Goal: Task Accomplishment & Management: Complete application form

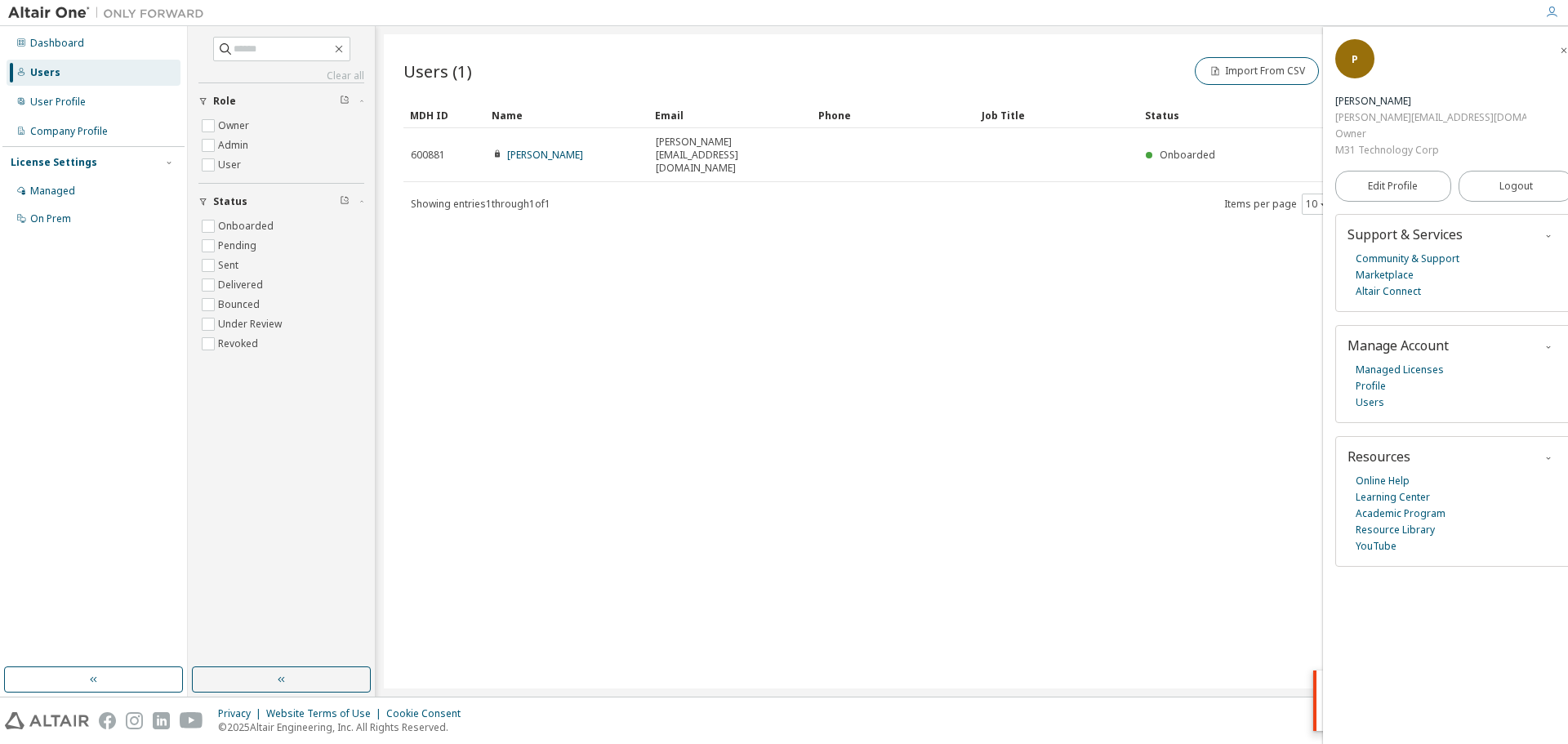
click at [36, 8] on img at bounding box center [110, 13] width 204 height 16
click at [1555, 8] on icon "button" at bounding box center [1552, 13] width 13 height 13
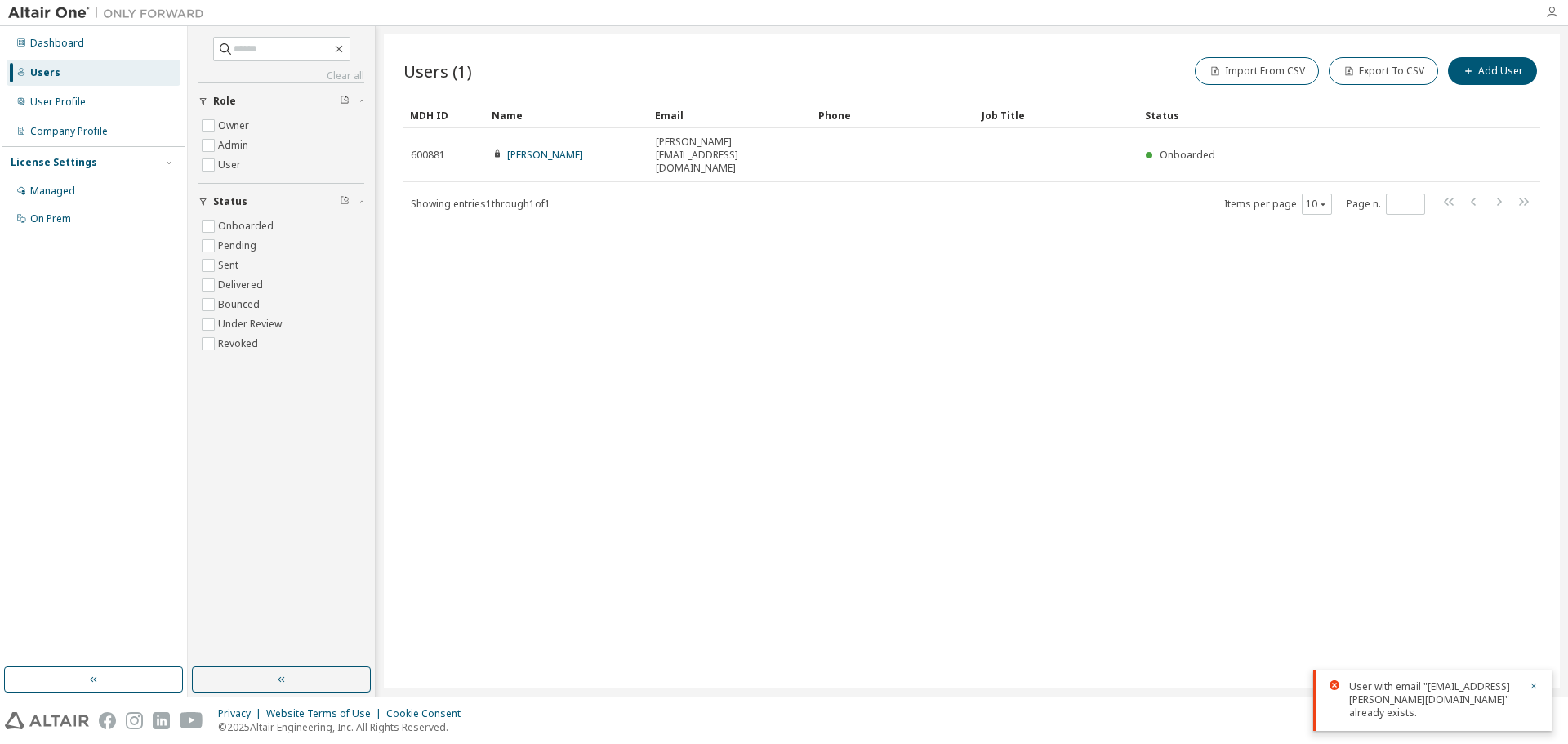
click at [1555, 8] on icon "button" at bounding box center [1552, 13] width 13 height 13
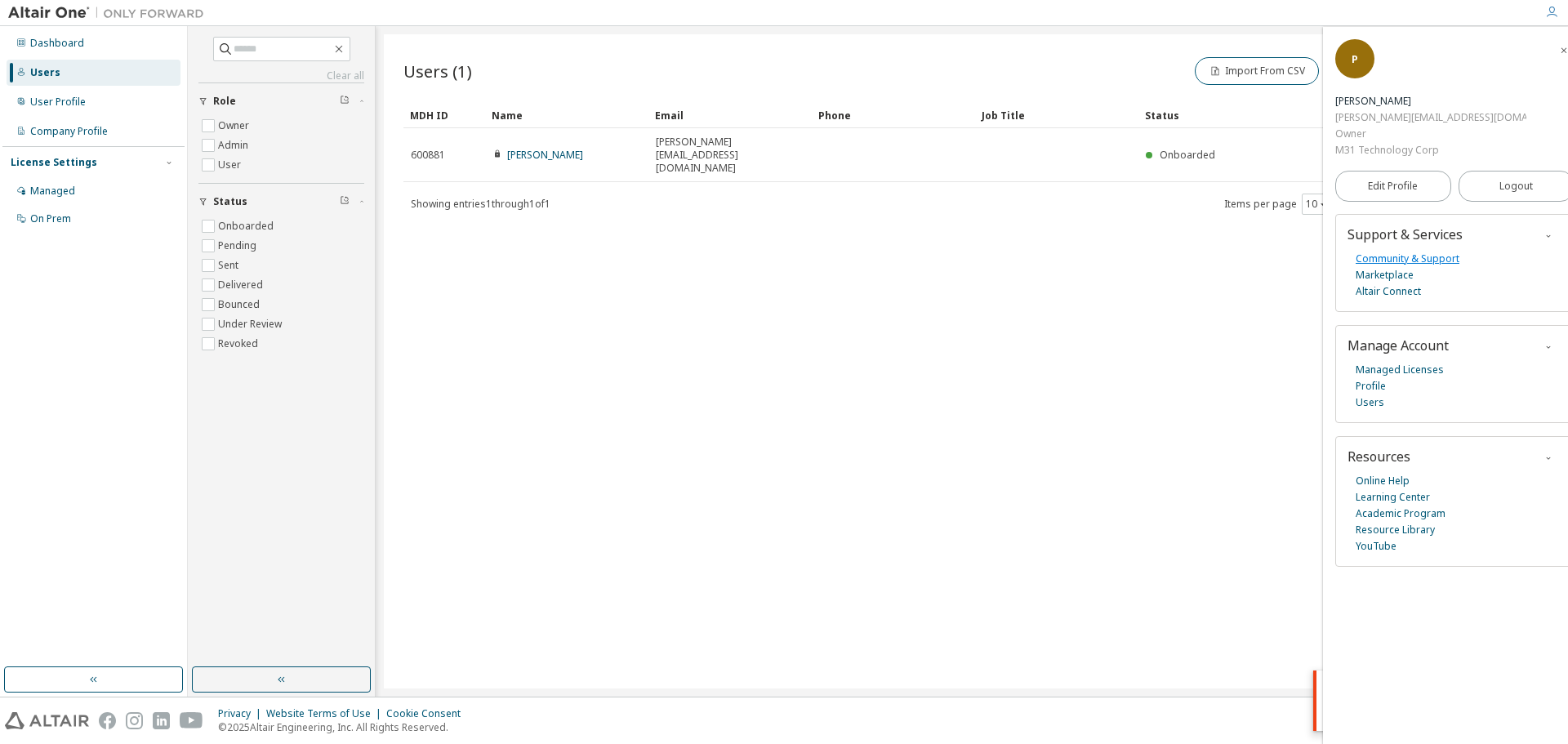
click at [1417, 251] on link "Community & Support" at bounding box center [1407, 258] width 104 height 16
click at [1366, 394] on link "Users" at bounding box center [1370, 401] width 29 height 16
click at [30, 6] on img at bounding box center [110, 13] width 204 height 16
click at [43, 15] on img at bounding box center [110, 13] width 204 height 16
click at [57, 715] on img at bounding box center [47, 720] width 84 height 17
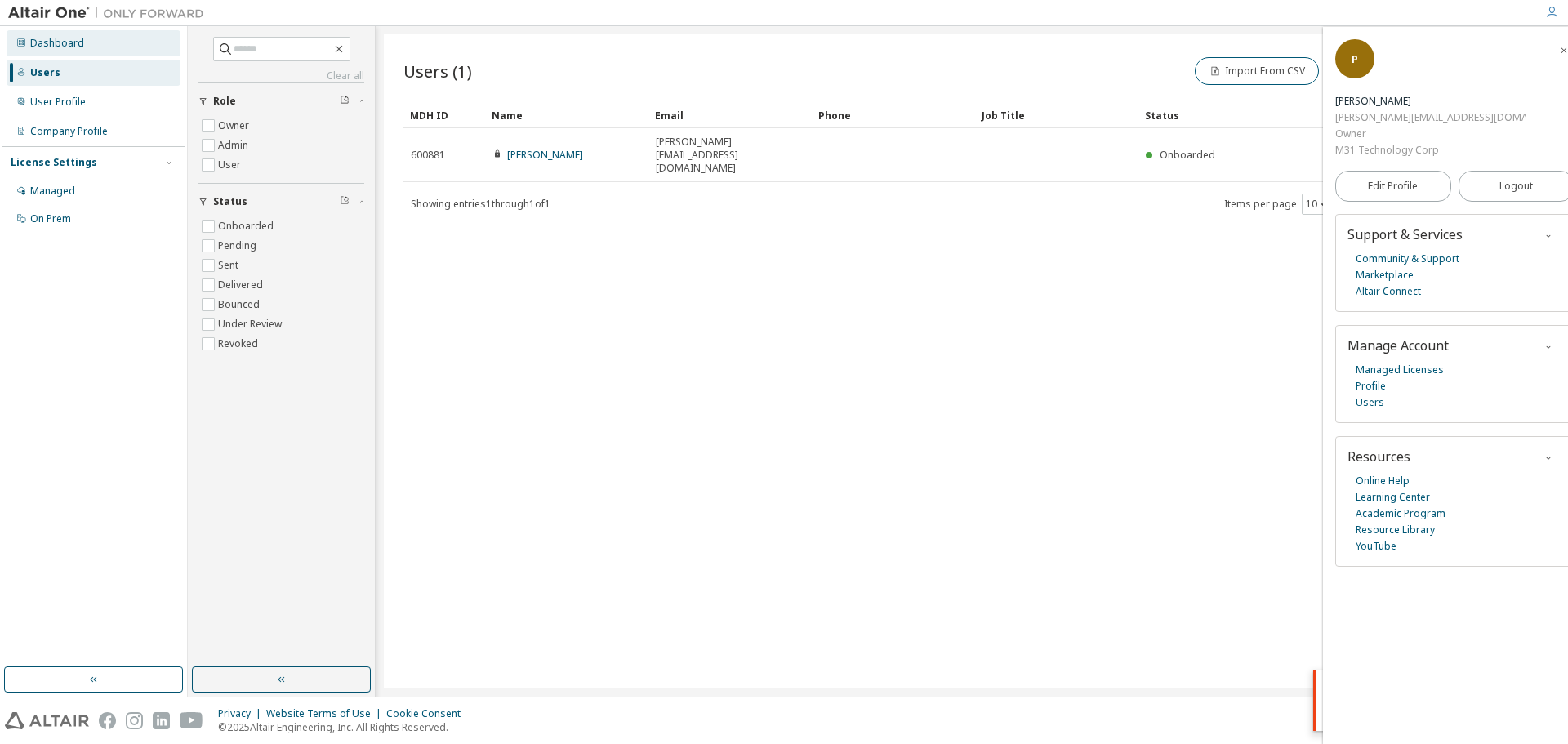
click at [51, 39] on div "Dashboard" at bounding box center [57, 44] width 54 height 13
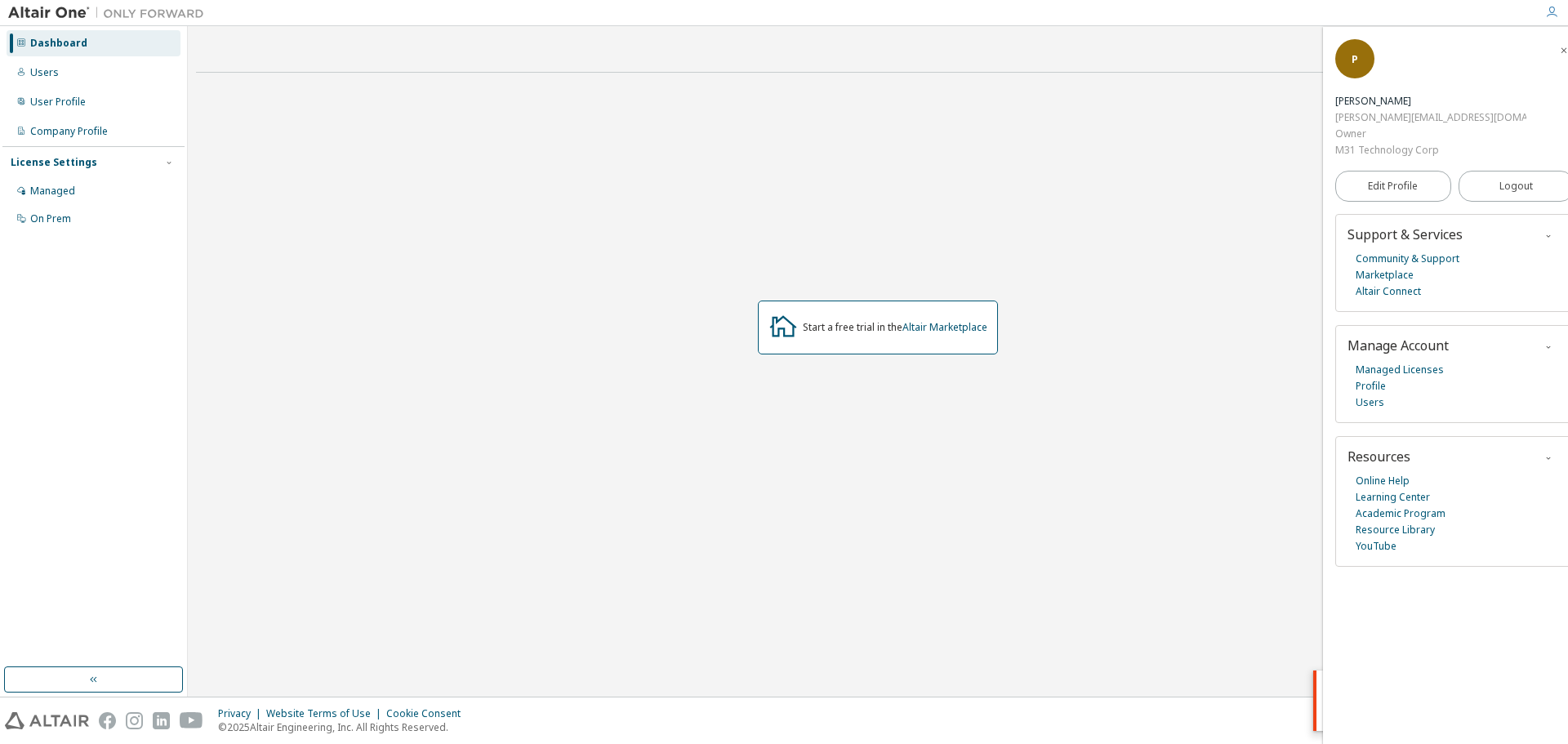
click at [60, 12] on img at bounding box center [110, 13] width 204 height 16
click at [1546, 16] on icon "button" at bounding box center [1552, 13] width 13 height 13
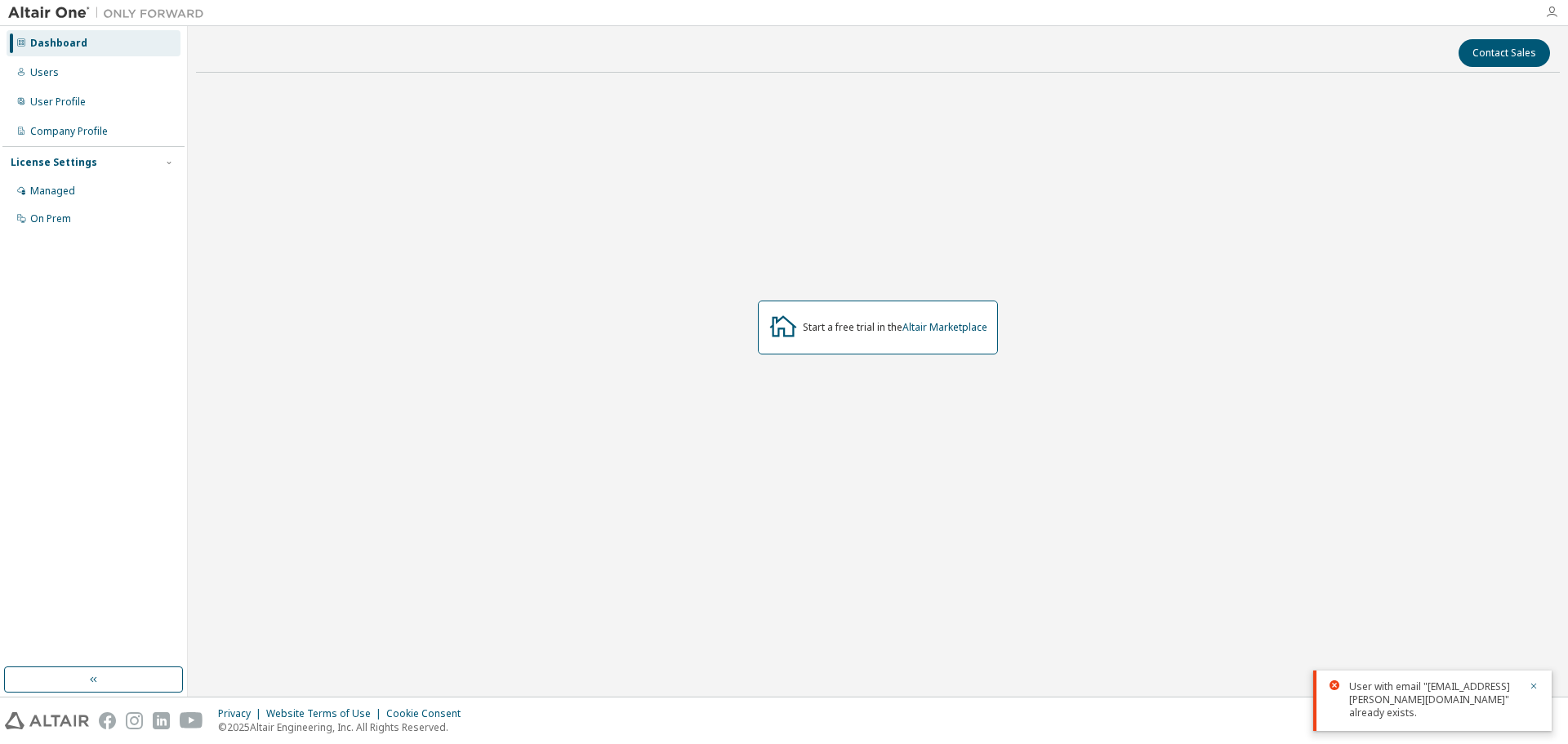
click at [1546, 16] on icon "button" at bounding box center [1552, 13] width 13 height 13
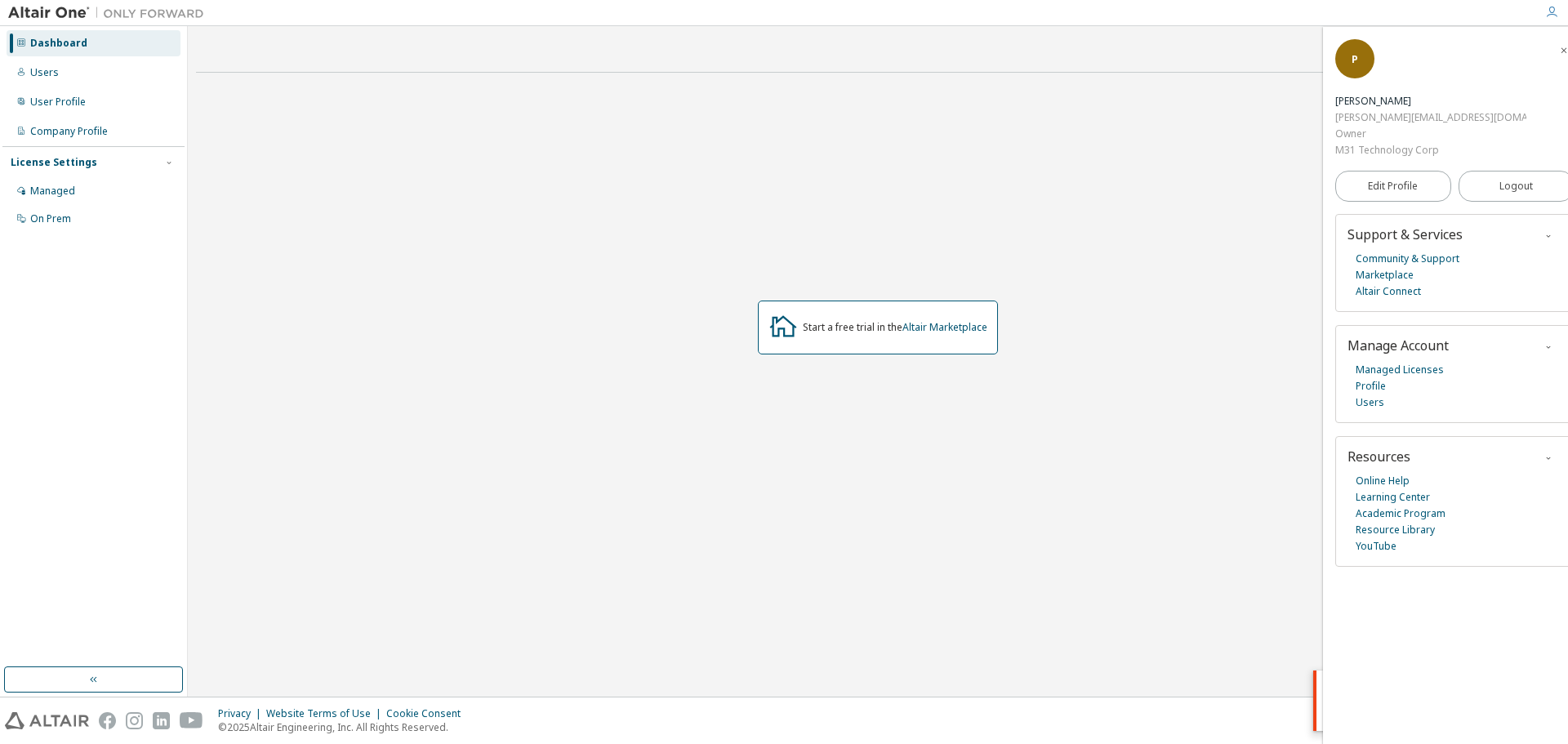
click at [1546, 16] on icon "button" at bounding box center [1552, 13] width 13 height 13
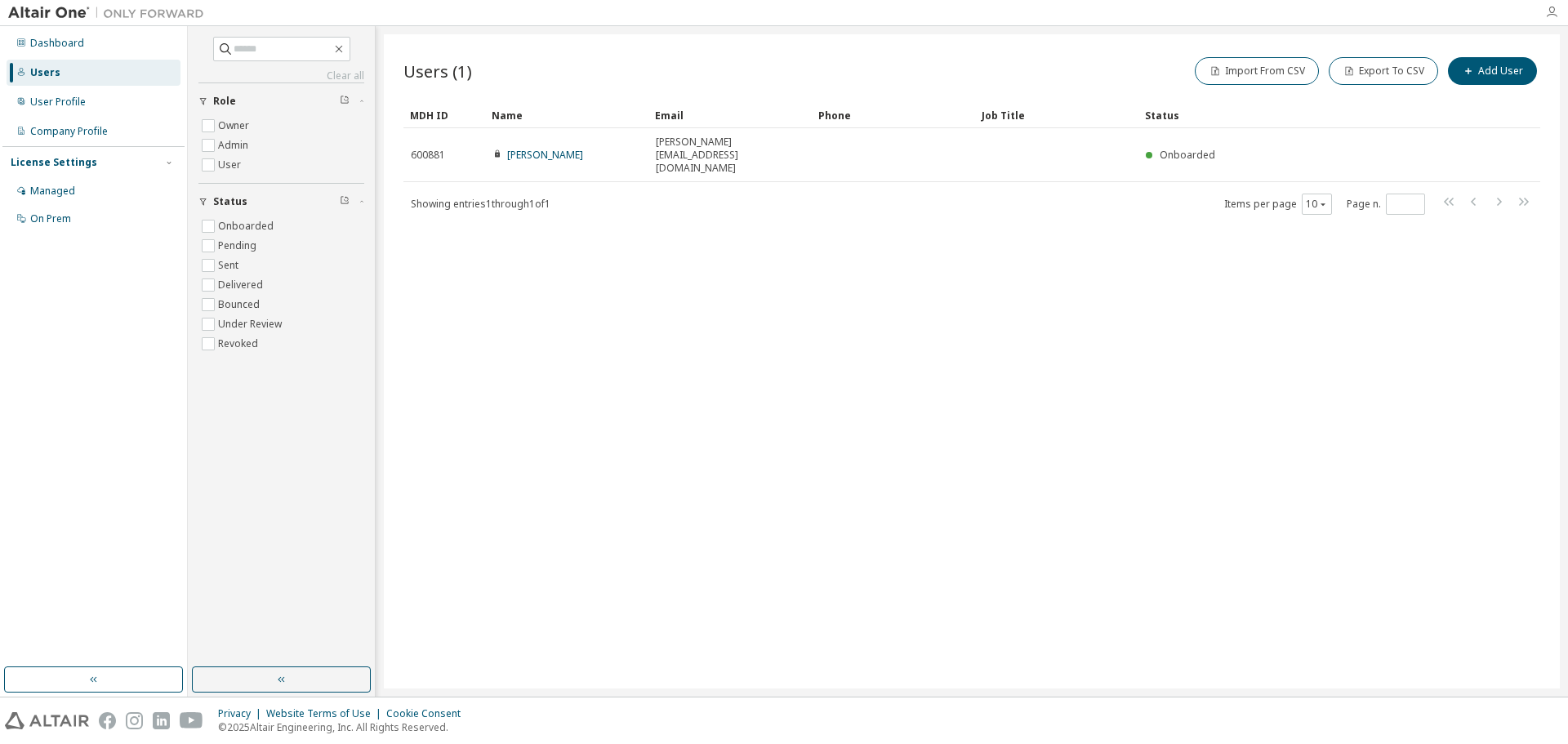
click at [1556, 18] on icon "button" at bounding box center [1552, 13] width 13 height 13
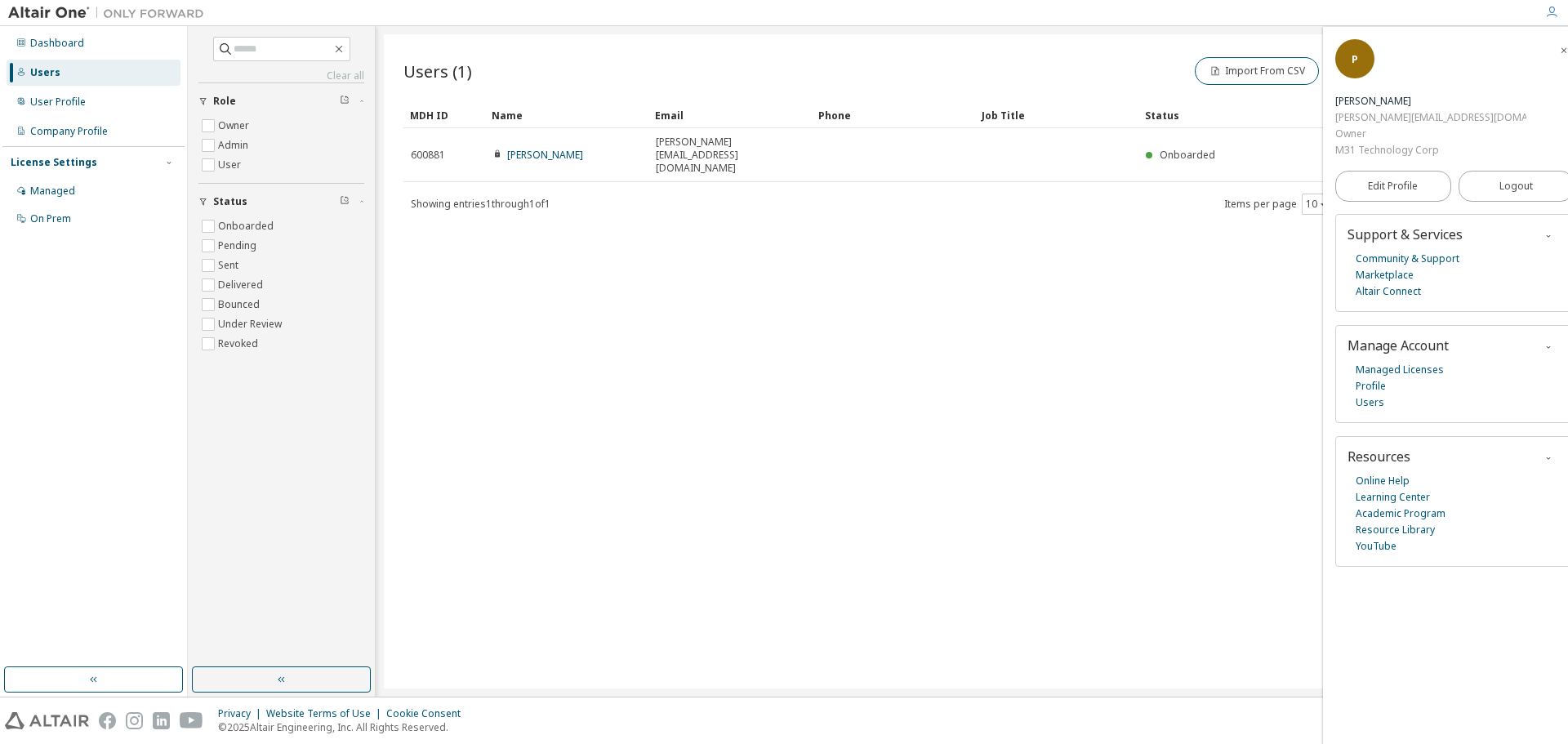
click at [1560, 45] on icon "button" at bounding box center [1565, 50] width 10 height 13
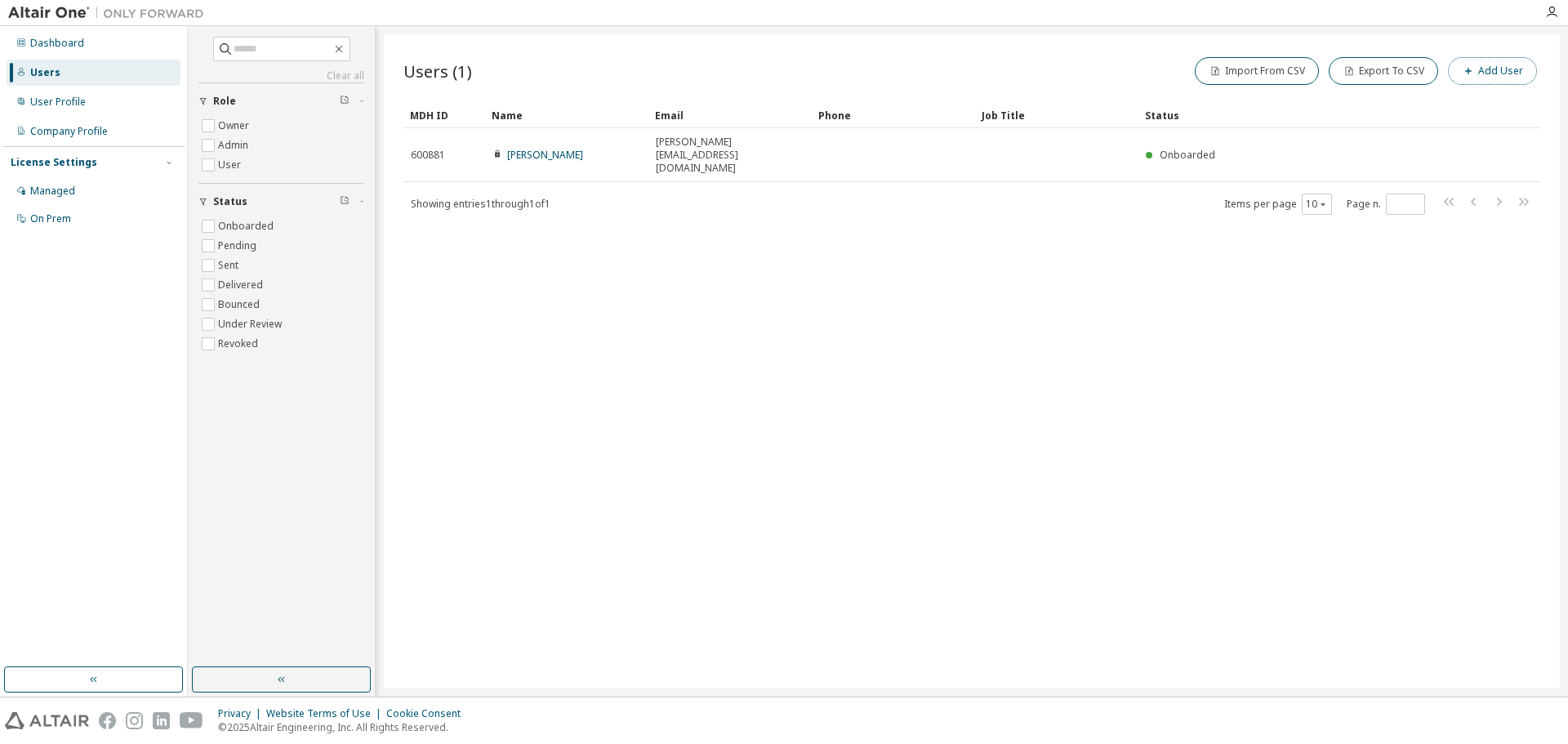
click at [1494, 77] on button "Add User" at bounding box center [1493, 71] width 89 height 28
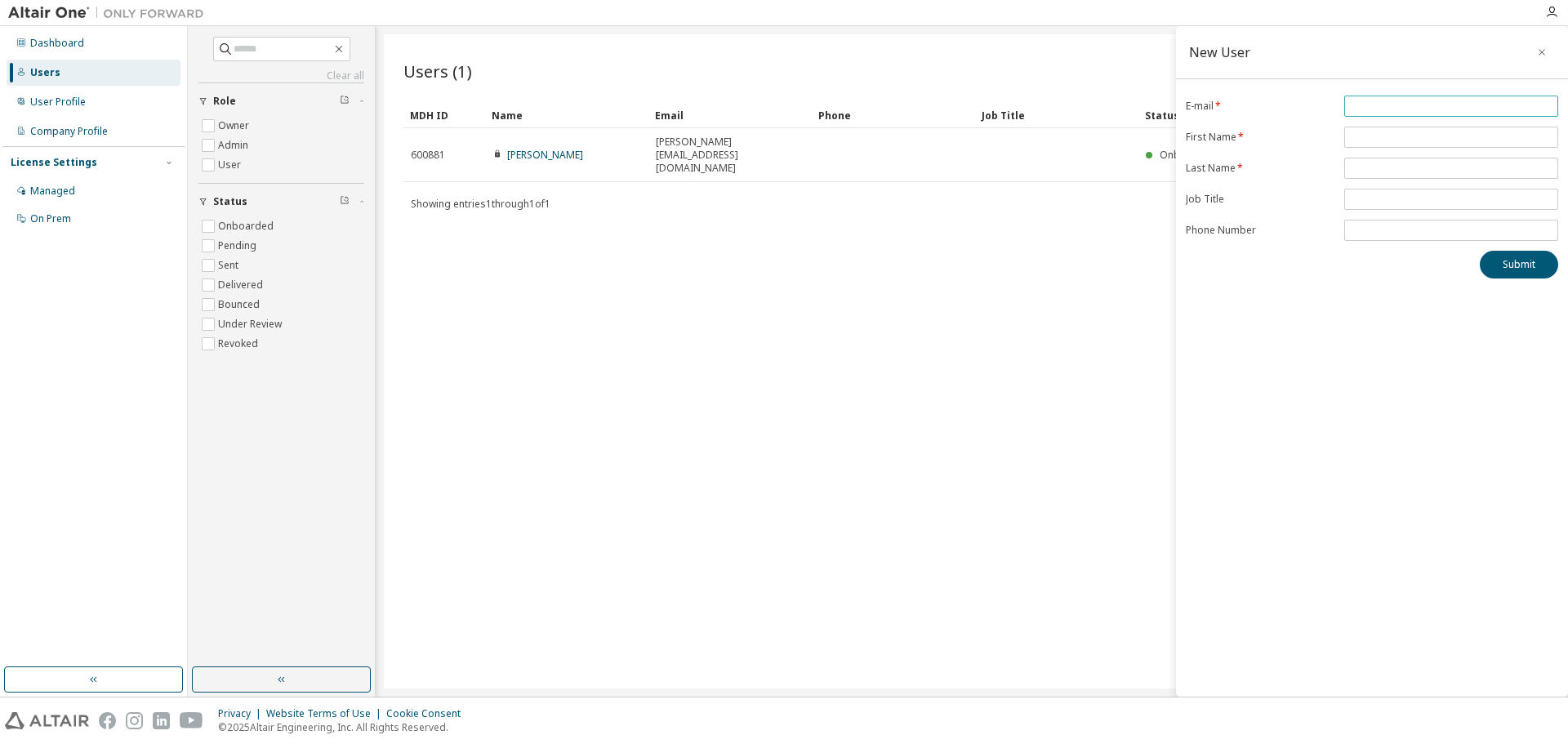
click at [1405, 114] on span at bounding box center [1451, 105] width 214 height 21
click at [1410, 105] on input "email" at bounding box center [1451, 106] width 205 height 13
type input "**********"
click at [1416, 135] on input "text" at bounding box center [1451, 137] width 205 height 13
type input "*****"
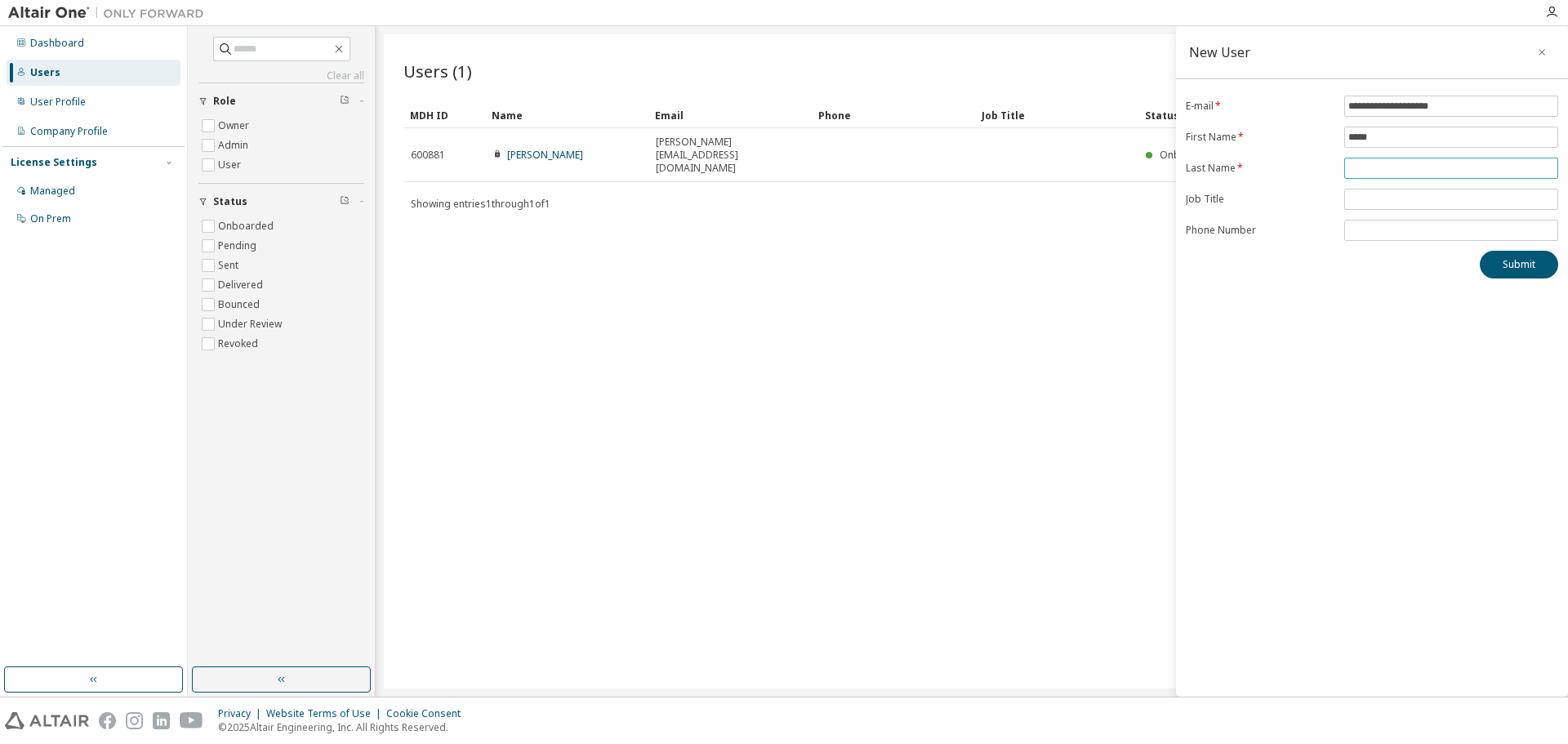
click at [1406, 166] on input "text" at bounding box center [1451, 168] width 205 height 13
type input "*****"
click at [1456, 194] on input "text" at bounding box center [1451, 199] width 205 height 13
type input "**********"
click at [1499, 274] on button "Submit" at bounding box center [1519, 264] width 78 height 28
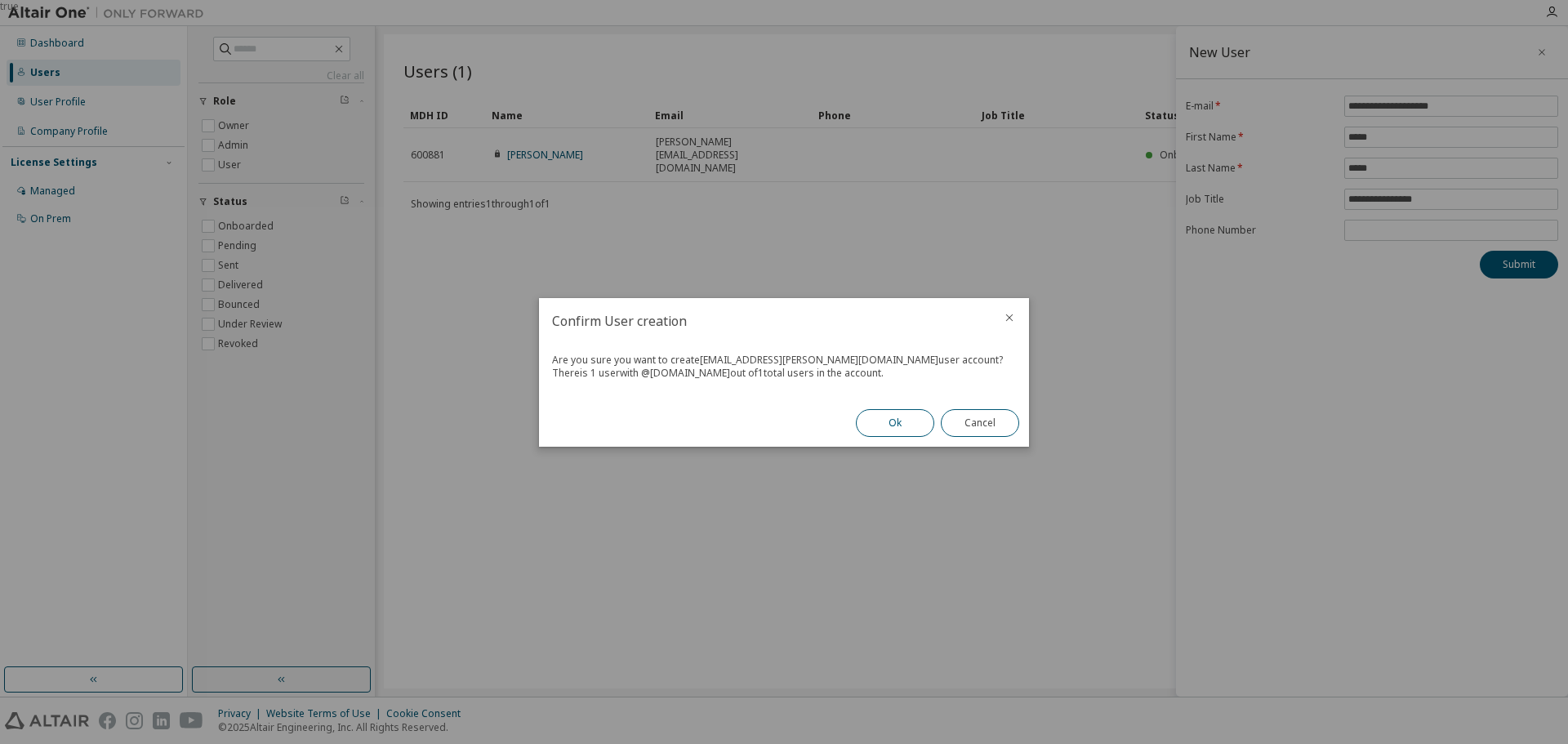
click at [892, 422] on button "Ok" at bounding box center [894, 422] width 78 height 28
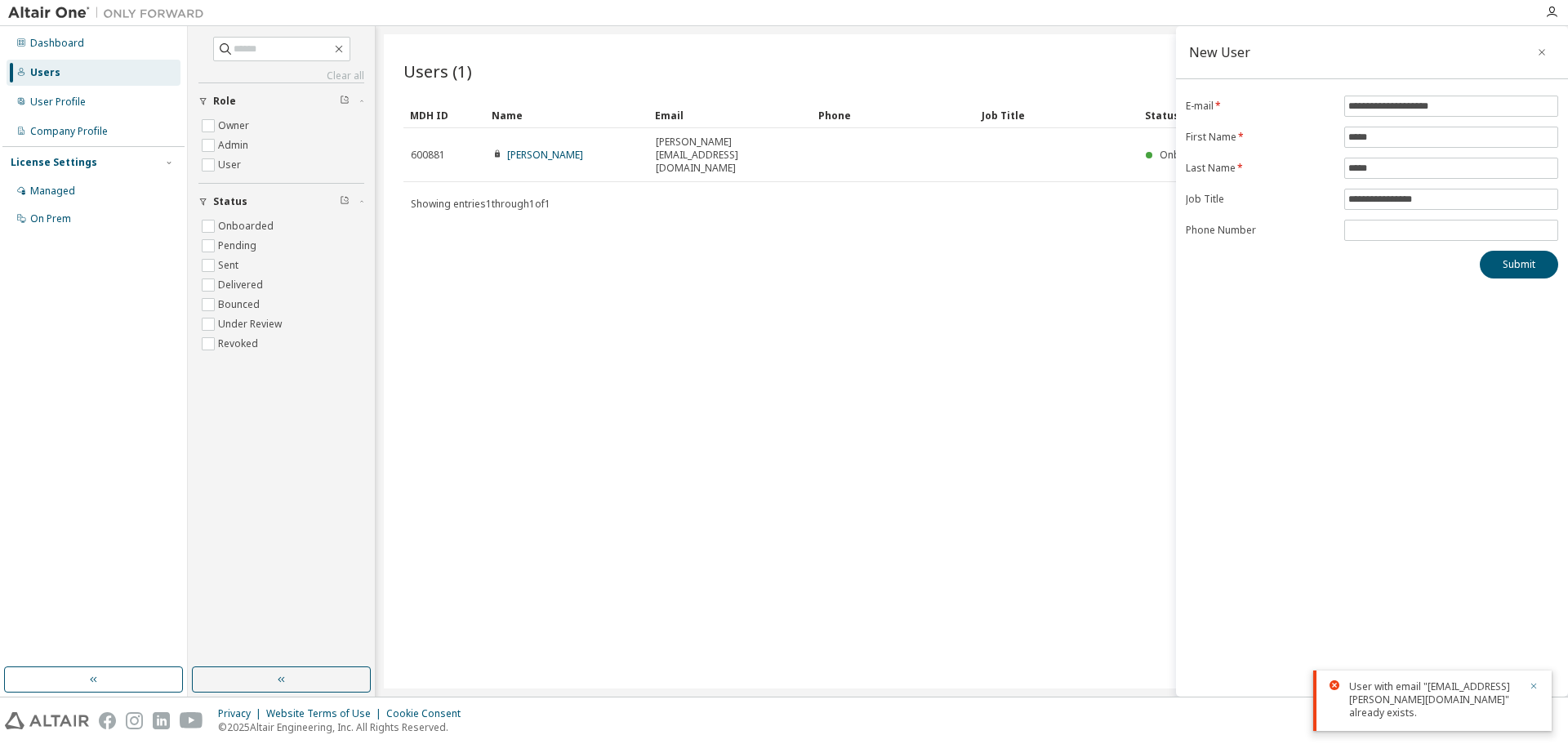
click at [1534, 687] on icon "button" at bounding box center [1534, 686] width 6 height 6
click at [1540, 52] on icon "button" at bounding box center [1542, 52] width 12 height 13
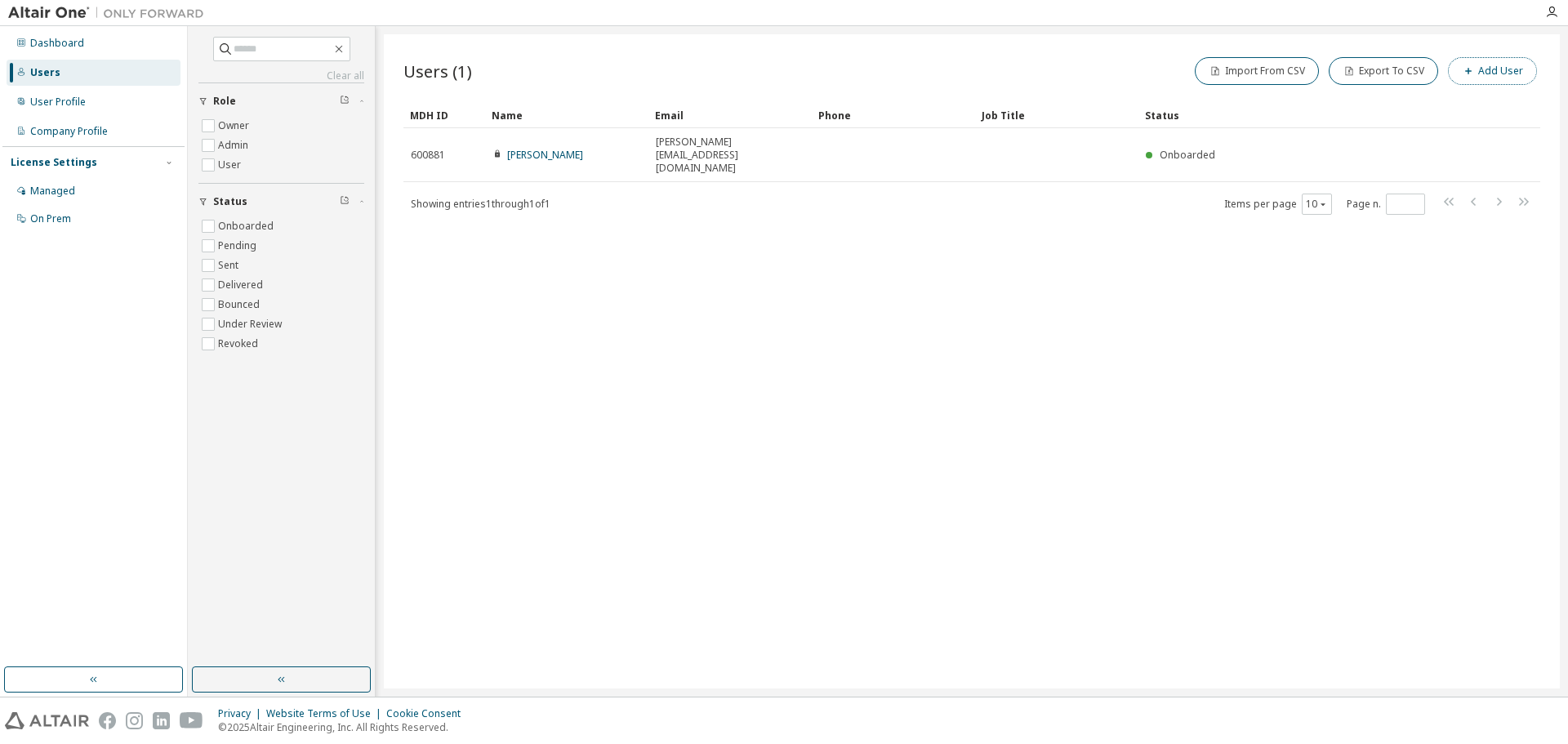
click at [1507, 73] on button "Add User" at bounding box center [1493, 71] width 89 height 28
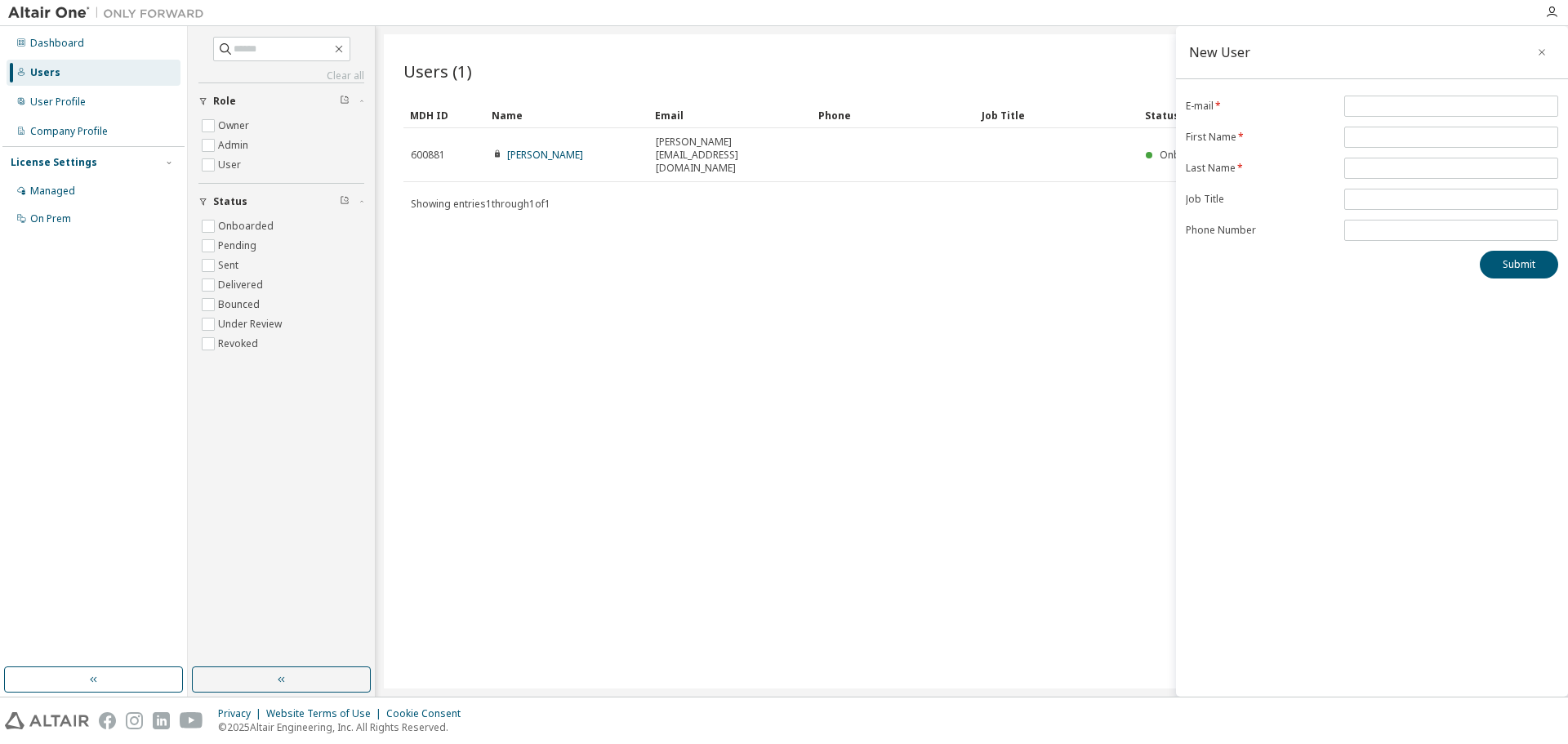
click at [1402, 92] on div "New User E-mail * First Name * Last Name * Job Title Phone Number Submit" at bounding box center [1373, 361] width 392 height 670
click at [1405, 107] on input "email" at bounding box center [1451, 106] width 205 height 13
type input "**********"
click at [1362, 143] on span at bounding box center [1451, 136] width 214 height 21
click at [1402, 136] on input "text" at bounding box center [1451, 137] width 205 height 13
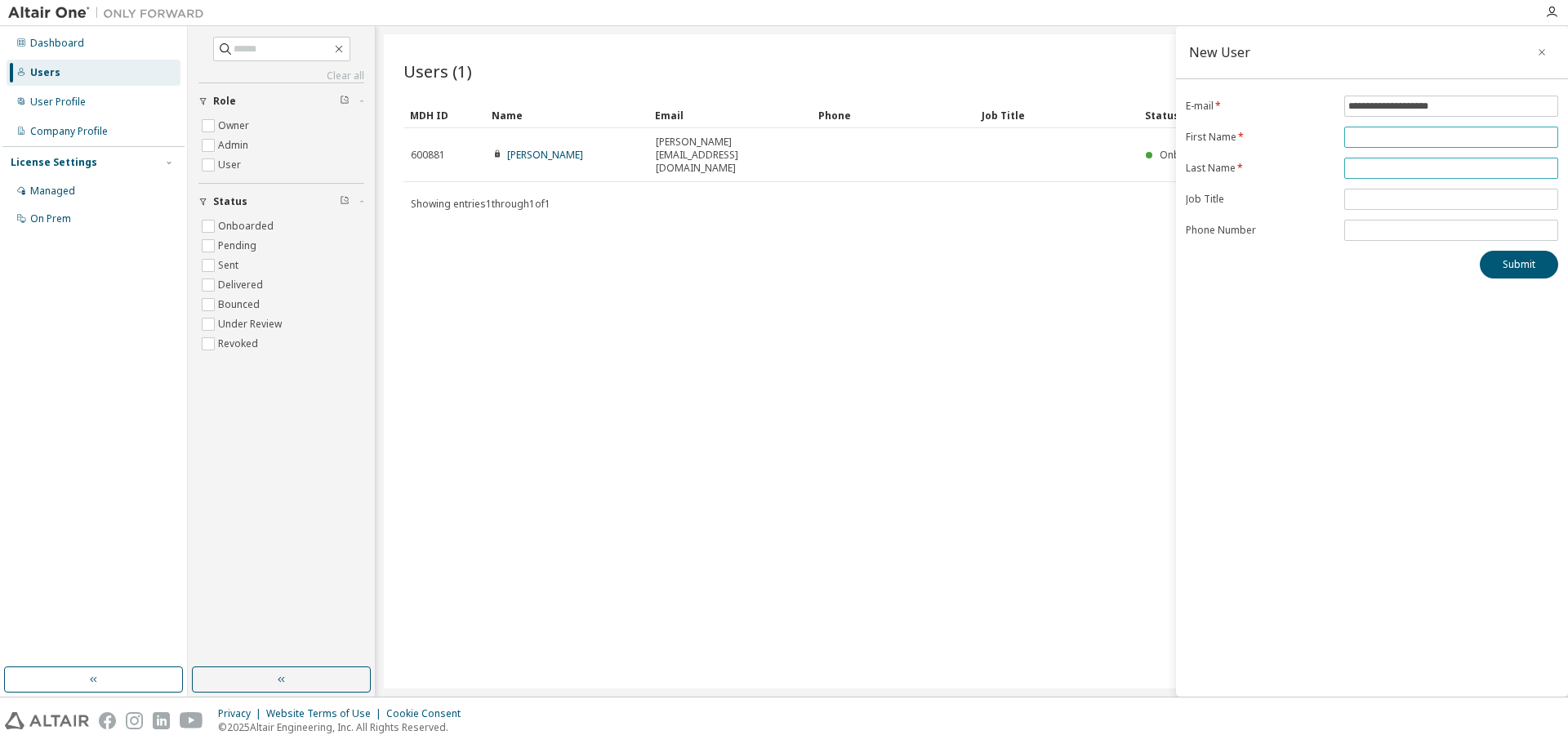
type input "*****"
click at [1383, 167] on input "text" at bounding box center [1451, 168] width 205 height 13
type input "*****"
click at [1405, 203] on input "text" at bounding box center [1451, 199] width 205 height 13
type input "**********"
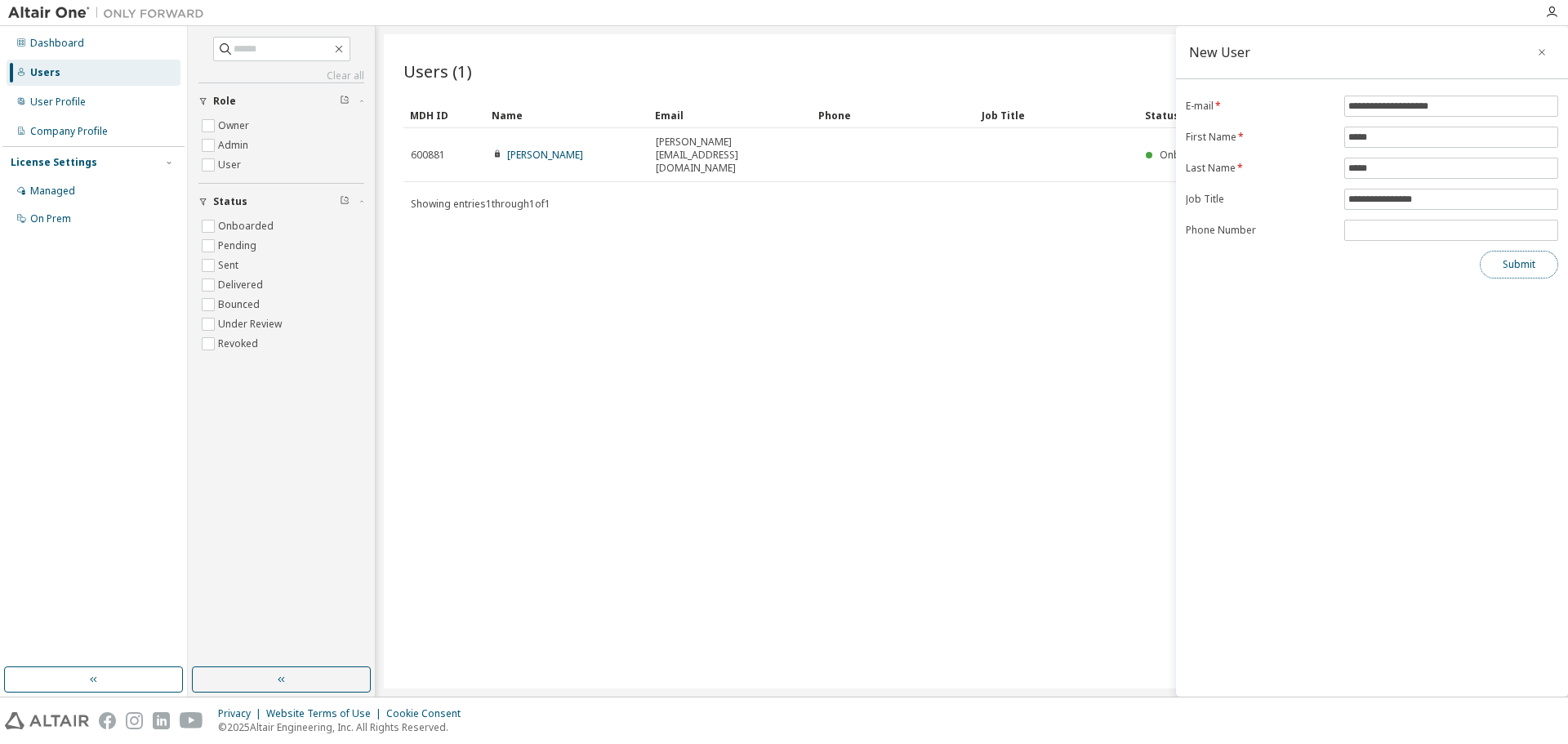
click at [1506, 272] on button "Submit" at bounding box center [1519, 264] width 78 height 28
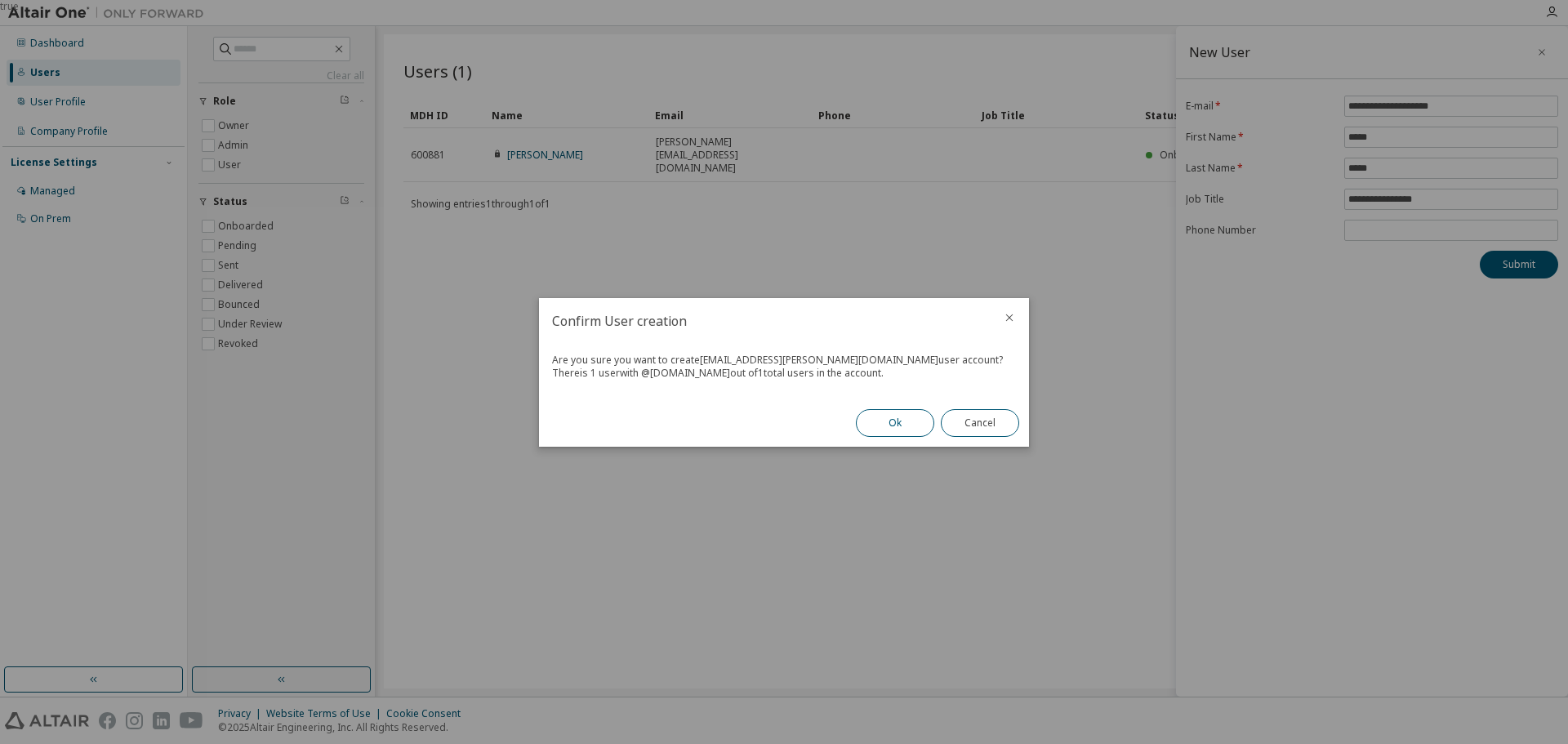
click at [891, 429] on button "Ok" at bounding box center [894, 422] width 78 height 28
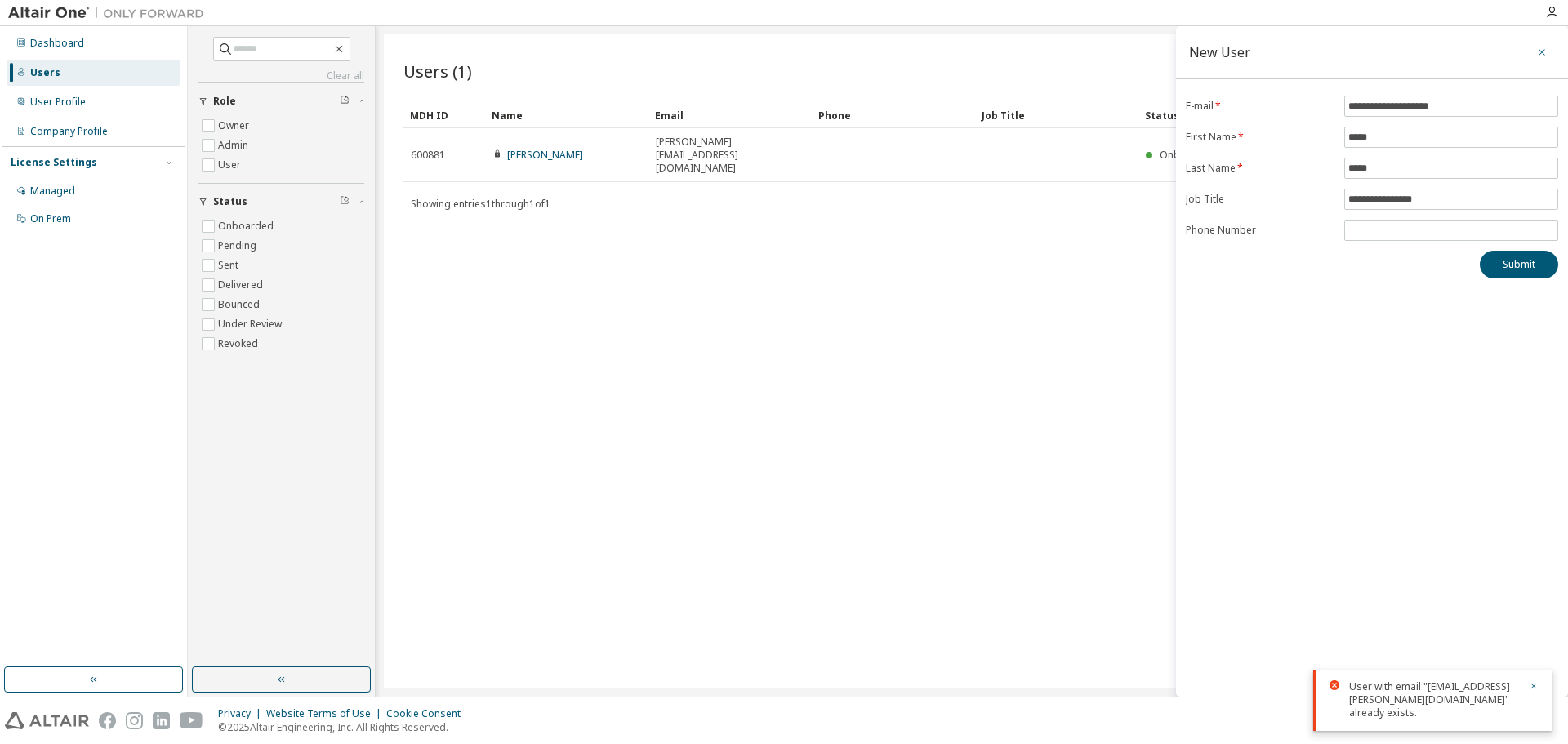
click at [1544, 49] on icon "button" at bounding box center [1542, 52] width 12 height 13
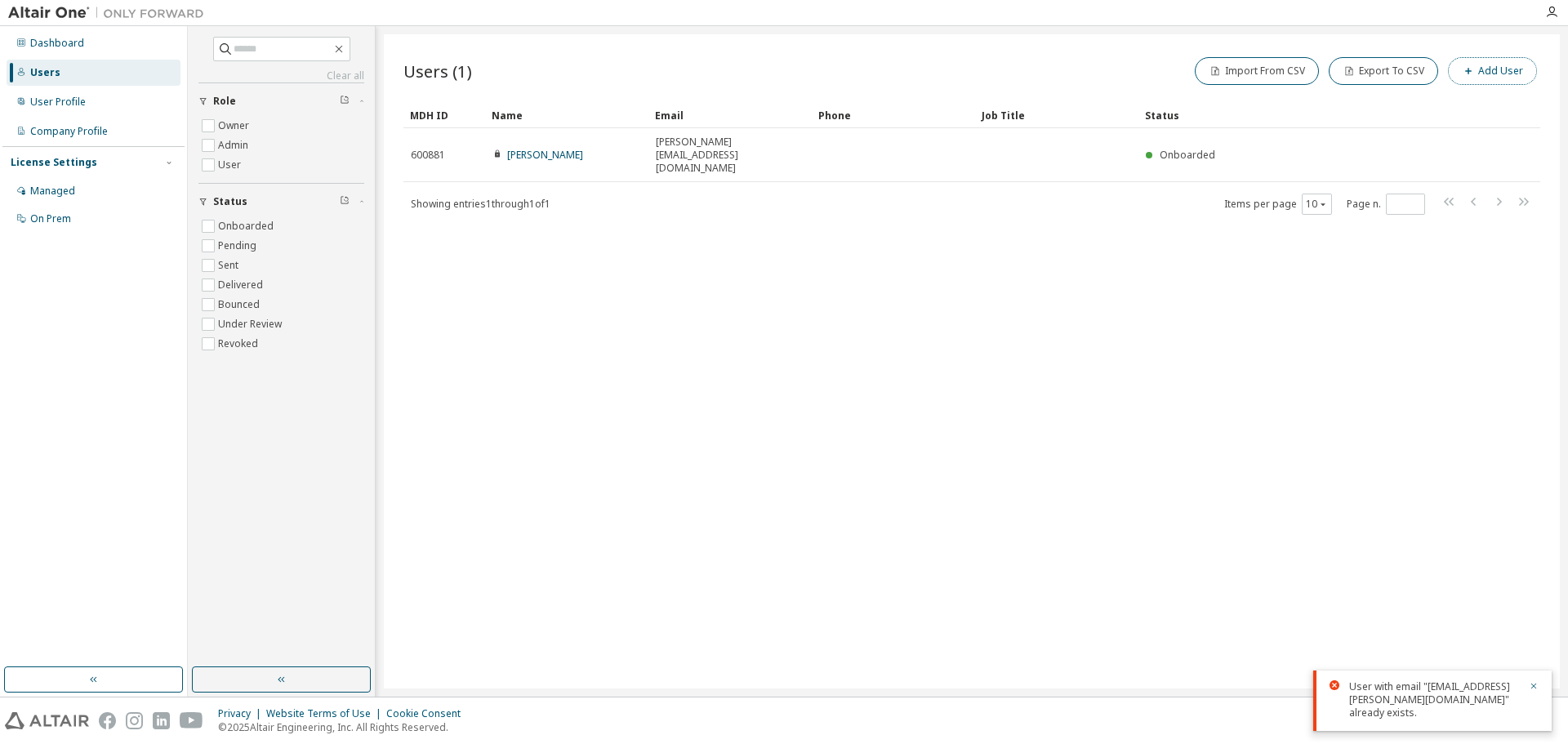
click at [1498, 77] on button "Add User" at bounding box center [1493, 71] width 89 height 28
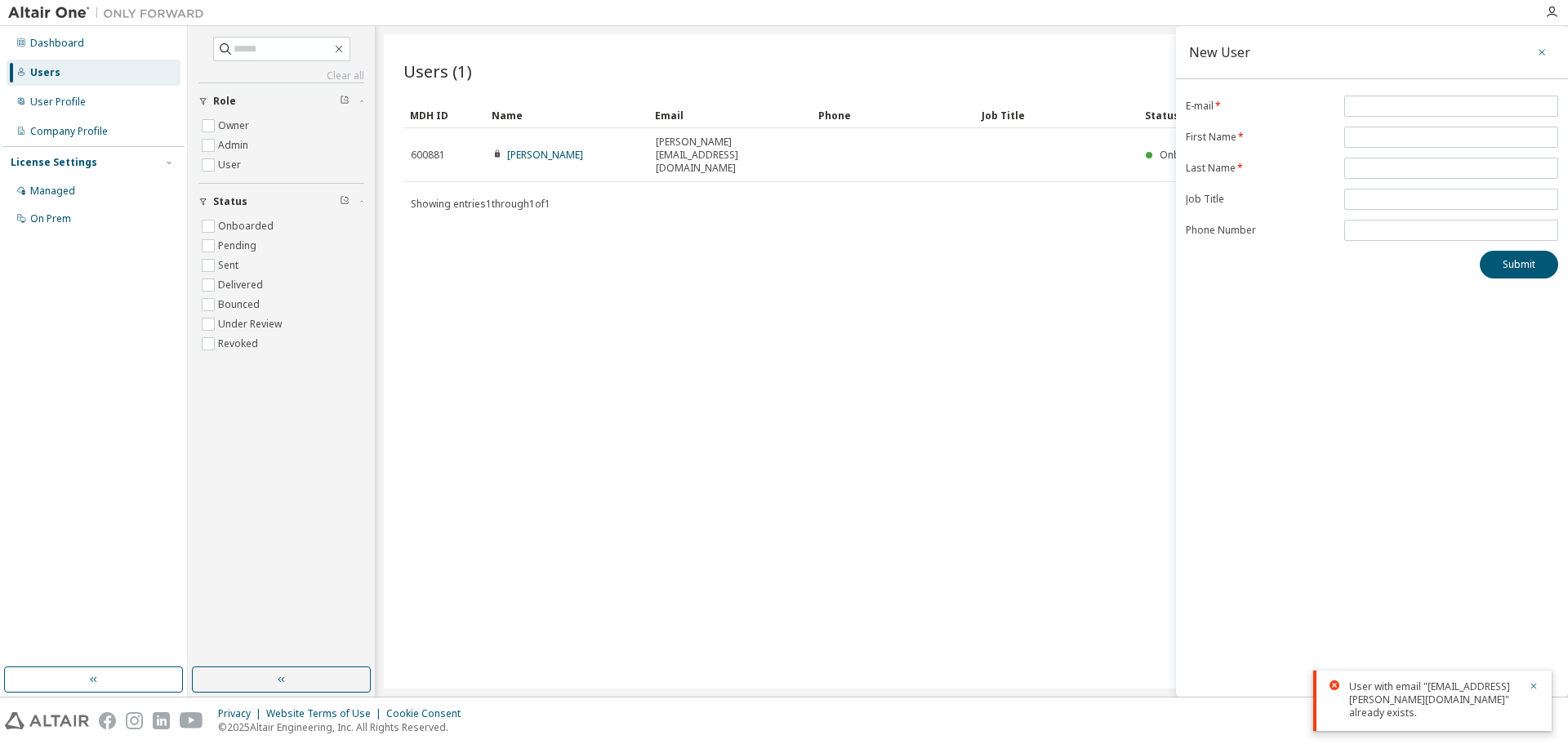
click at [1537, 53] on icon "button" at bounding box center [1542, 52] width 12 height 13
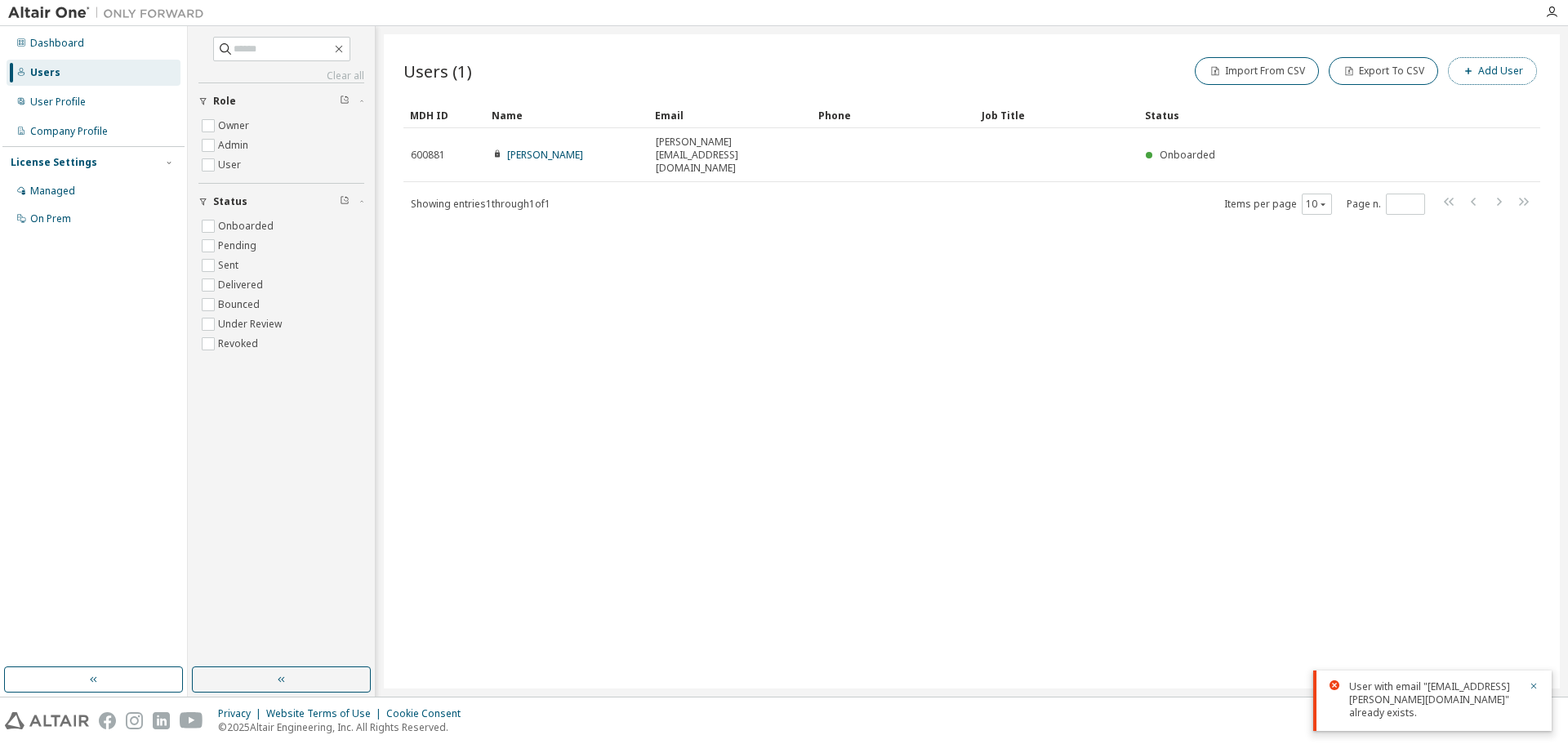
click at [1499, 64] on button "Add User" at bounding box center [1493, 71] width 89 height 28
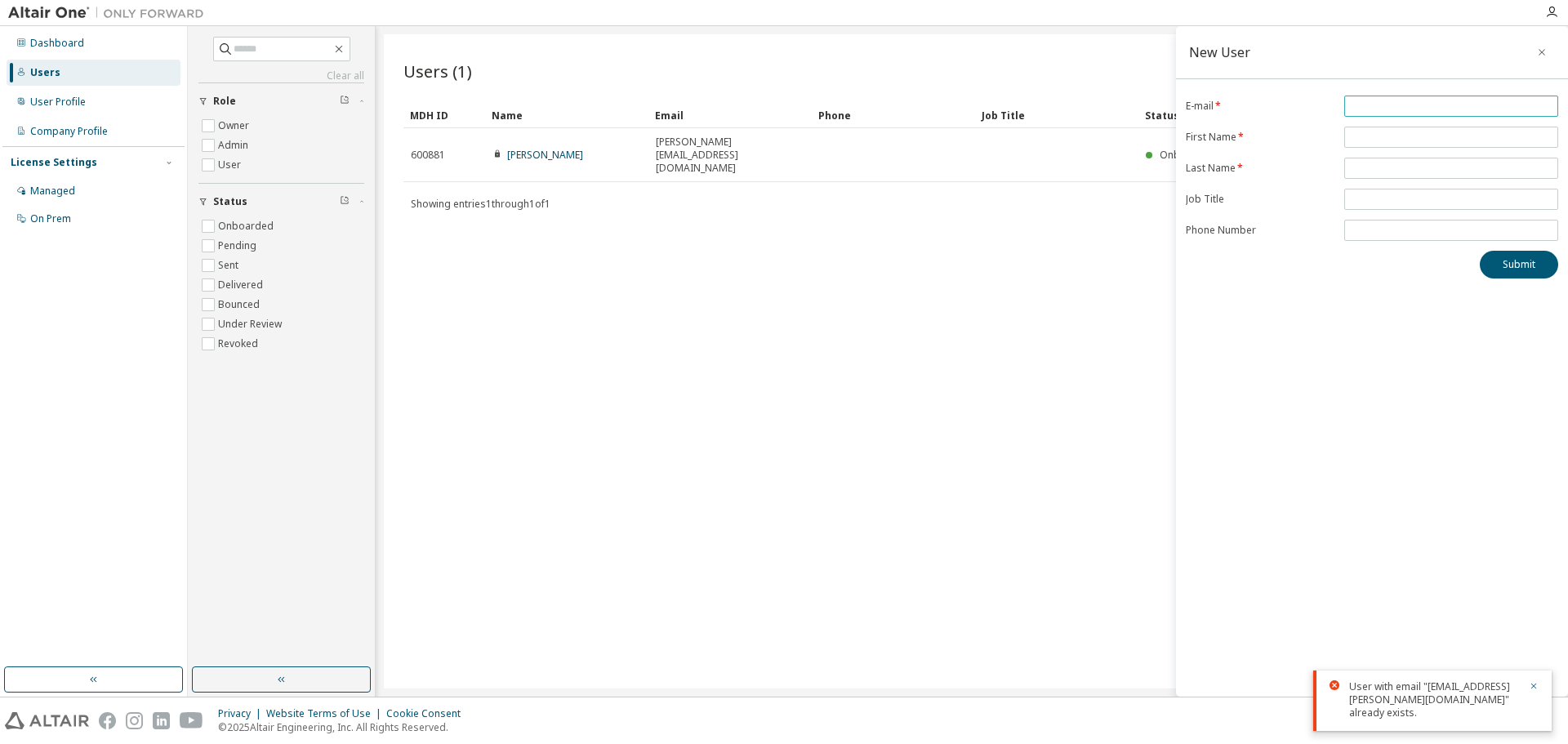
click at [1450, 109] on input "email" at bounding box center [1451, 106] width 205 height 13
type input "**********"
click at [1378, 141] on input "text" at bounding box center [1451, 137] width 205 height 13
type input "*****"
click at [1386, 173] on input "text" at bounding box center [1451, 168] width 205 height 13
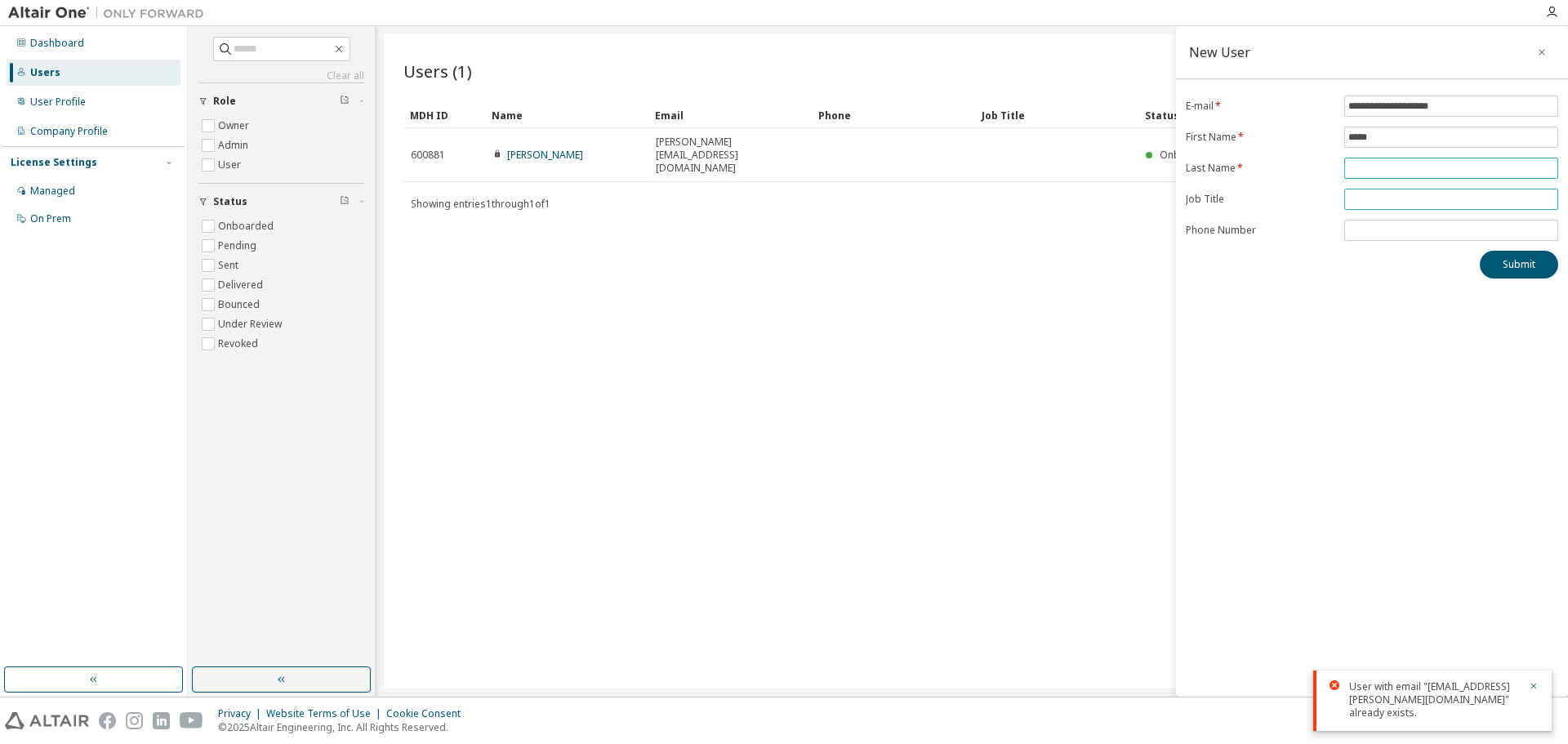
type input "*****"
click at [1396, 208] on span at bounding box center [1451, 199] width 214 height 21
click at [1416, 193] on input "text" at bounding box center [1451, 199] width 205 height 13
type input "**********"
click at [1528, 262] on button "Submit" at bounding box center [1519, 264] width 78 height 28
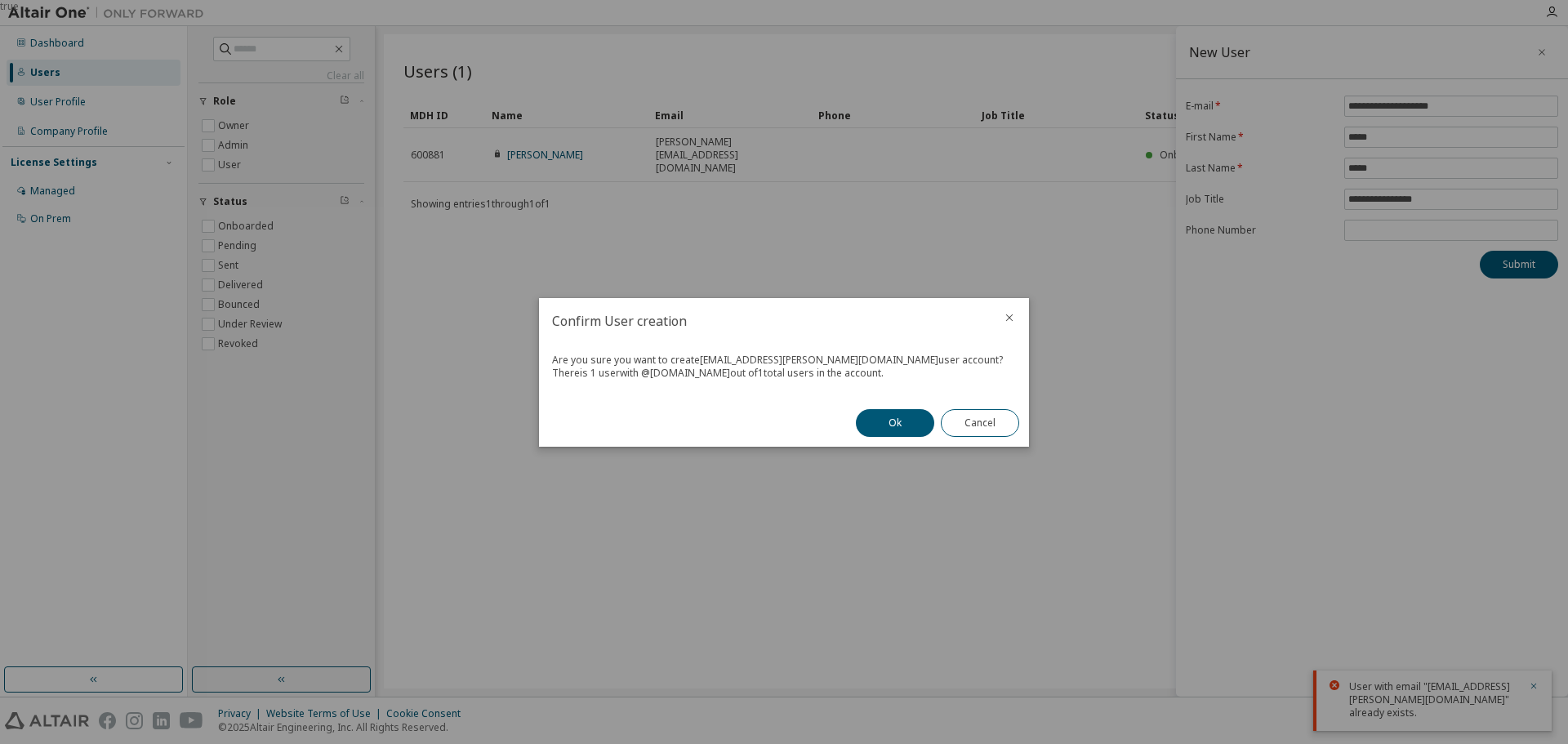
click at [905, 437] on div "Ok Cancel" at bounding box center [937, 422] width 183 height 47
click at [899, 428] on button "Ok" at bounding box center [894, 422] width 78 height 28
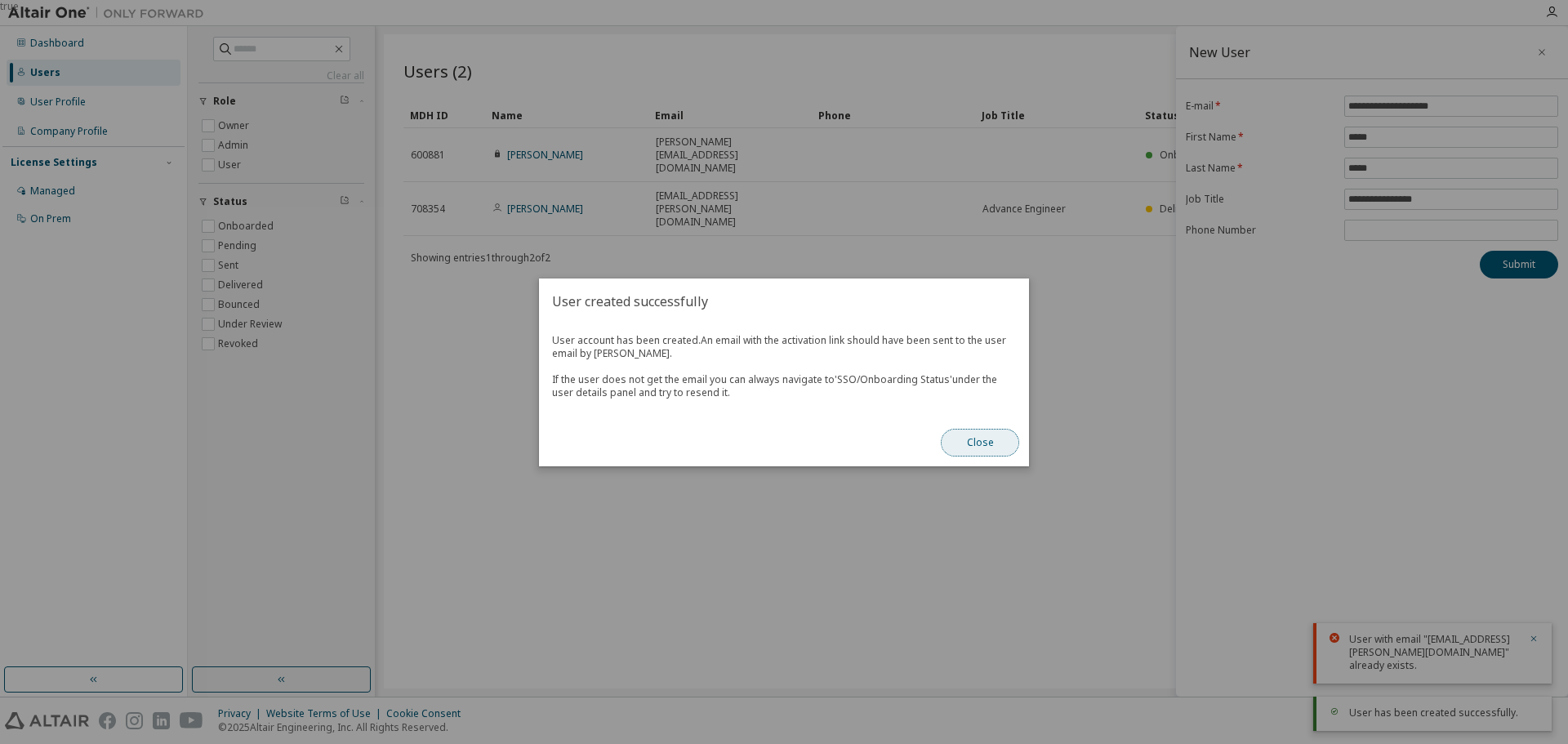
click at [981, 454] on button "Close" at bounding box center [979, 442] width 78 height 28
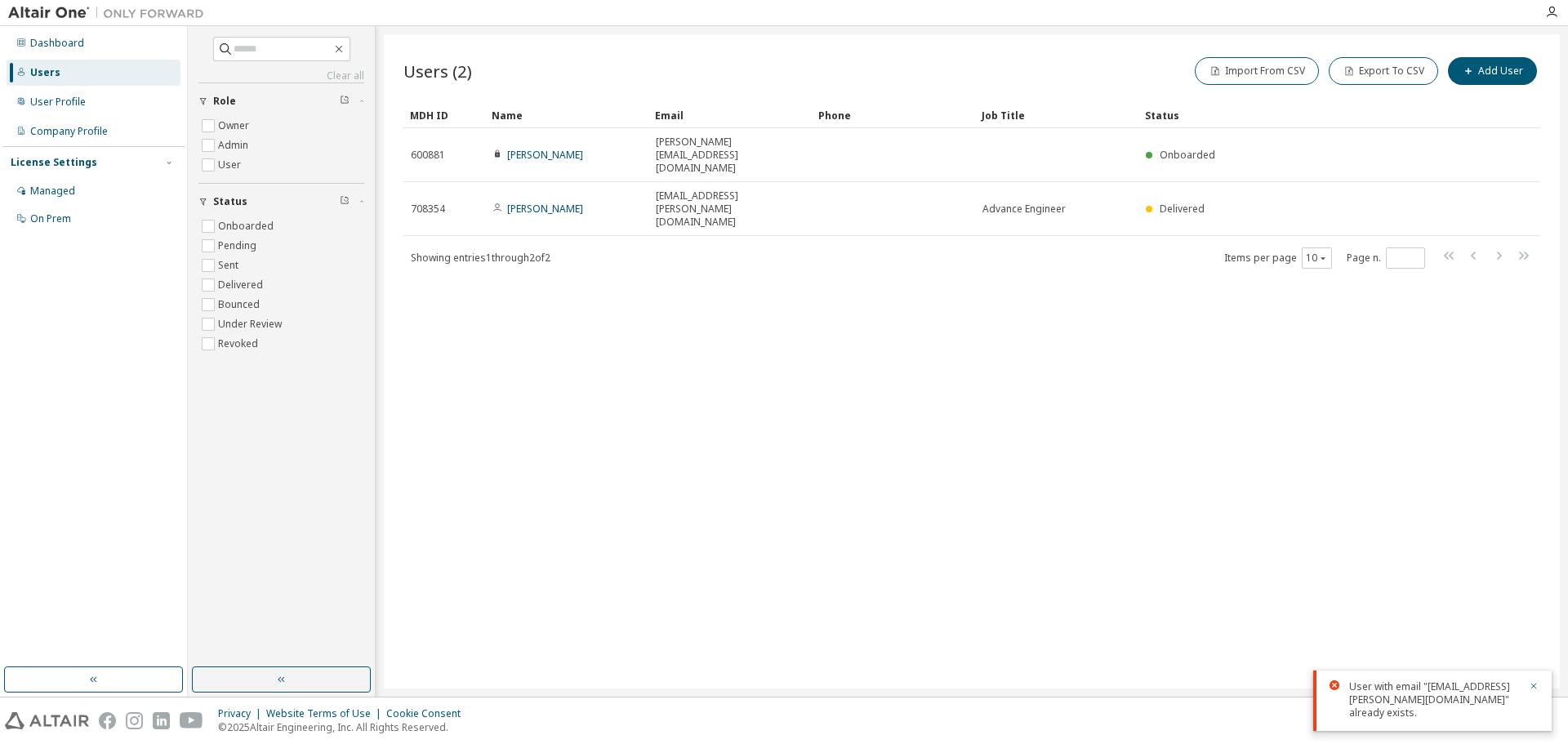
drag, startPoint x: 867, startPoint y: 291, endPoint x: 669, endPoint y: 304, distance: 198.4
click at [669, 304] on div "Users (2) Import From CSV Export To CSV Add User Clear Load Save Save As Field …" at bounding box center [972, 361] width 1176 height 654
click at [97, 125] on div "Company Profile" at bounding box center [69, 131] width 77 height 13
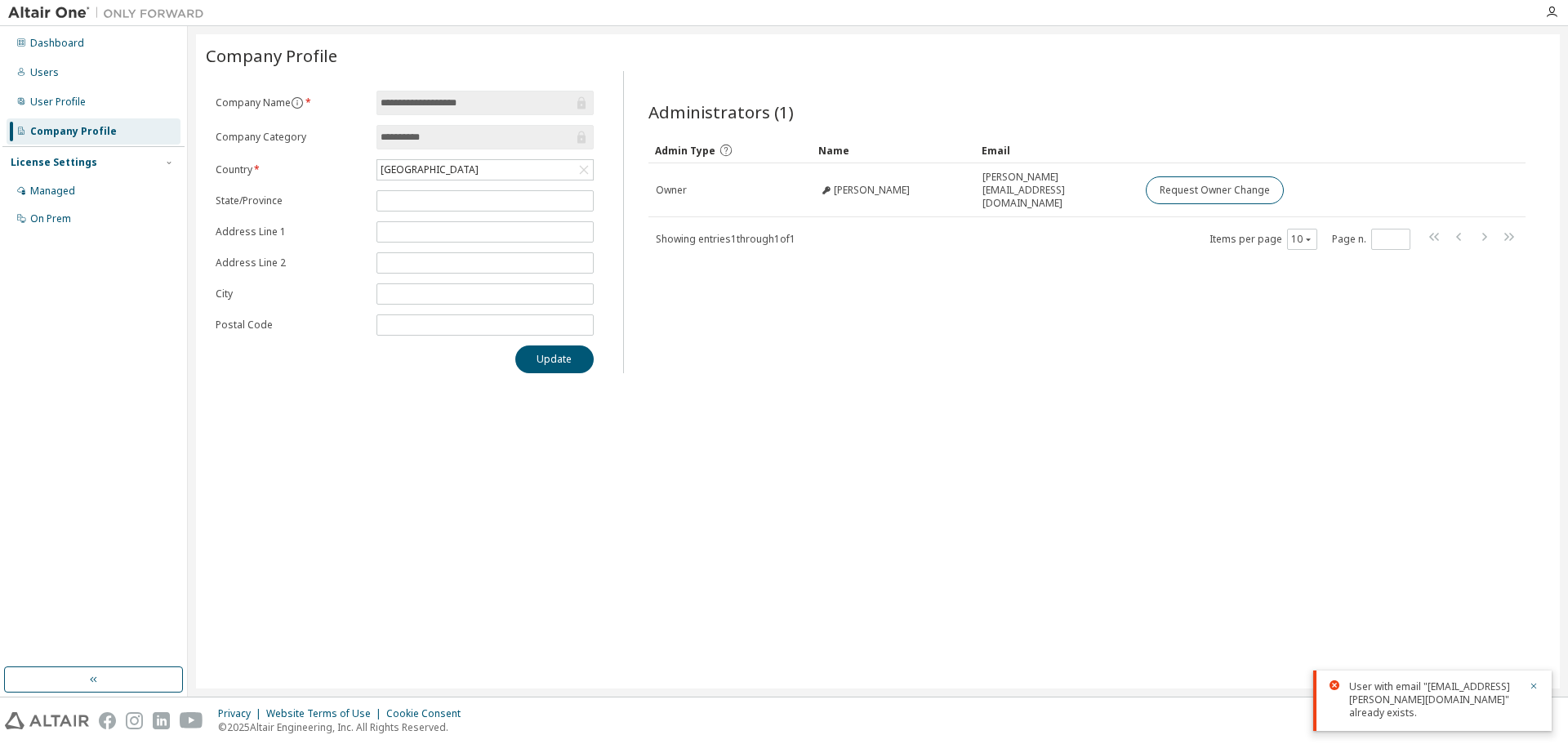
click at [444, 103] on input "**********" at bounding box center [477, 103] width 193 height 16
click at [1534, 688] on icon "button" at bounding box center [1534, 686] width 10 height 10
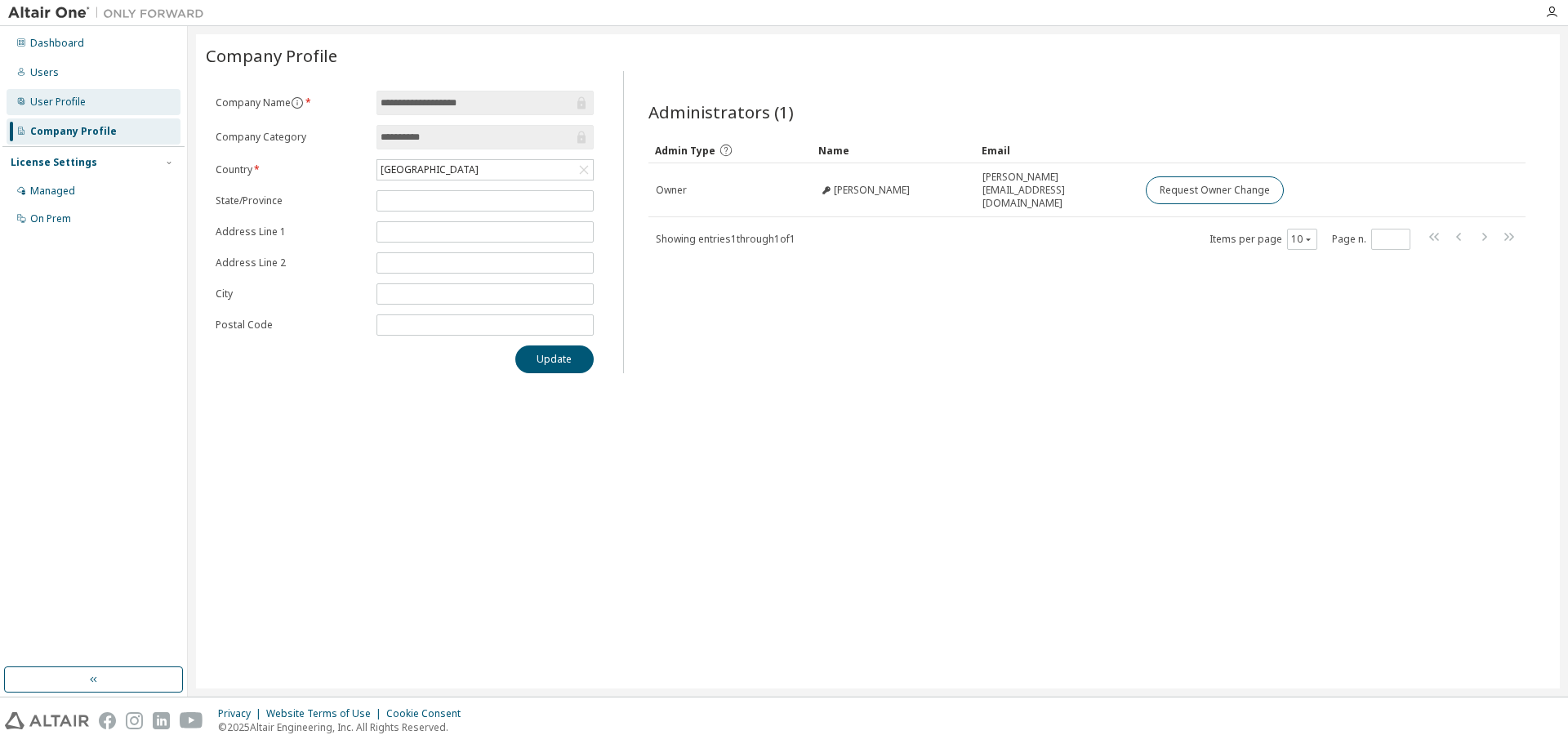
click at [81, 95] on div "User Profile" at bounding box center [58, 102] width 56 height 13
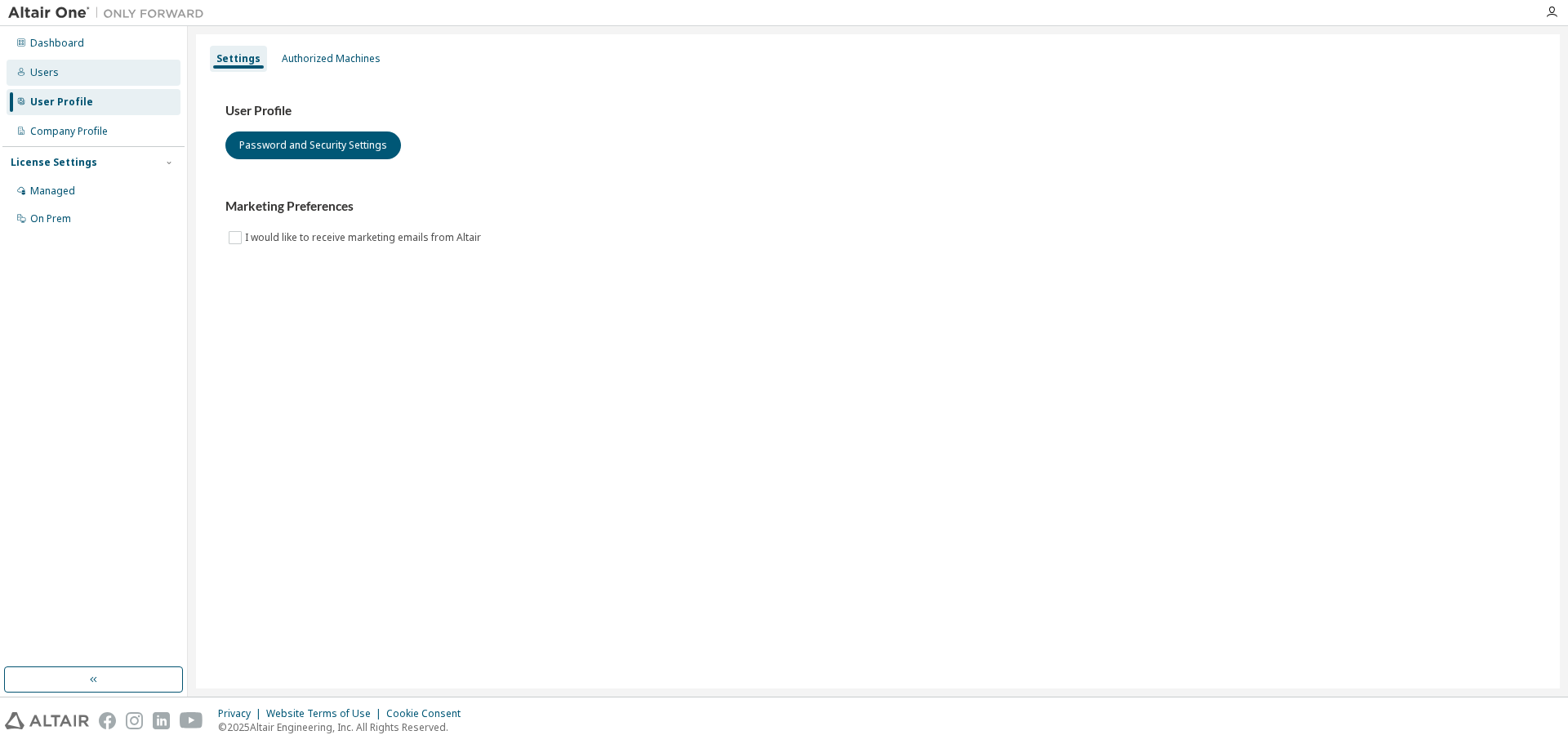
click at [100, 67] on div "Users" at bounding box center [93, 72] width 174 height 26
